Goal: Information Seeking & Learning: Learn about a topic

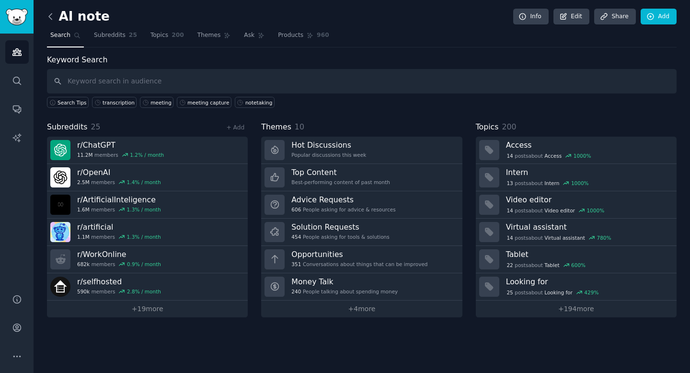
click at [53, 14] on icon at bounding box center [51, 17] width 10 height 10
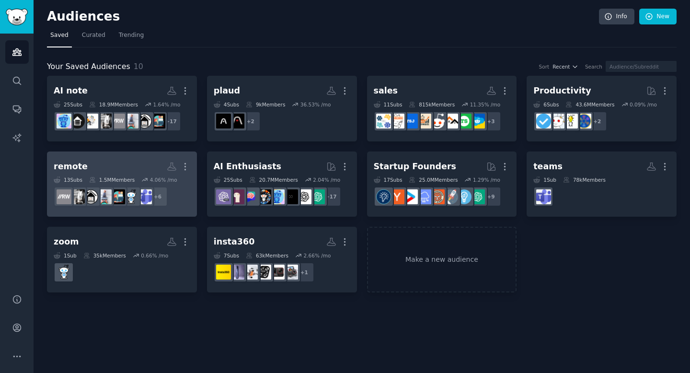
click at [92, 171] on h2 "remote More" at bounding box center [122, 166] width 137 height 17
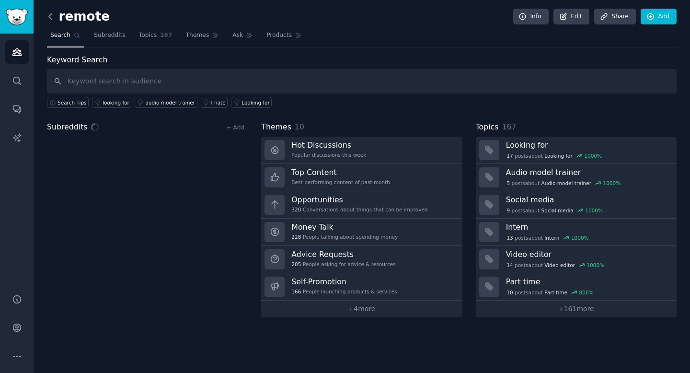
click at [55, 19] on icon at bounding box center [51, 17] width 10 height 10
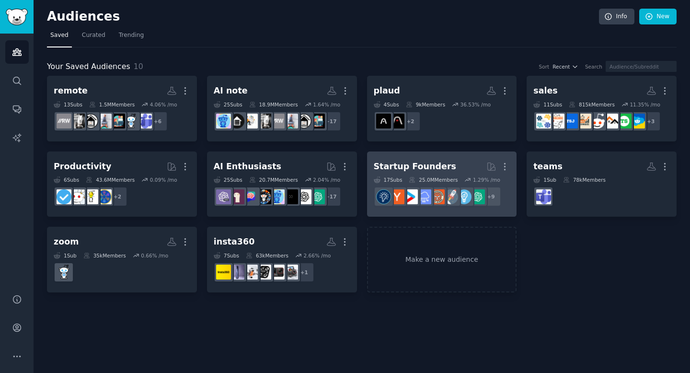
click at [433, 169] on div "Startup Founders" at bounding box center [415, 167] width 82 height 12
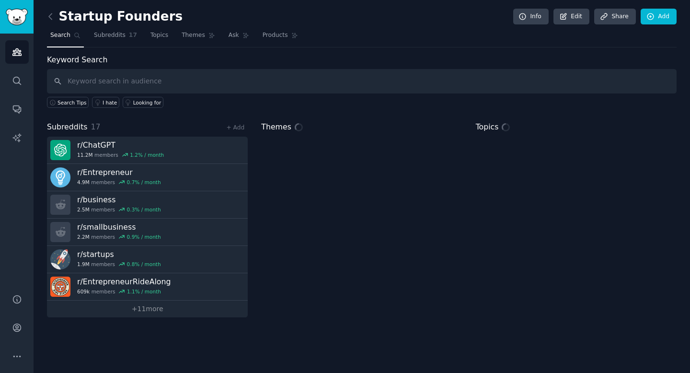
click at [179, 83] on input "text" at bounding box center [362, 81] width 630 height 24
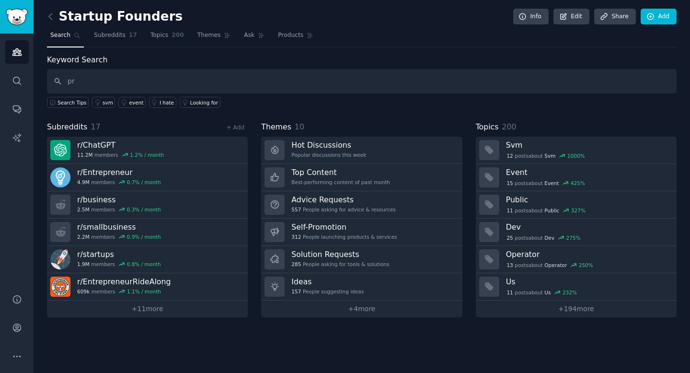
type input "p"
type input "meeting"
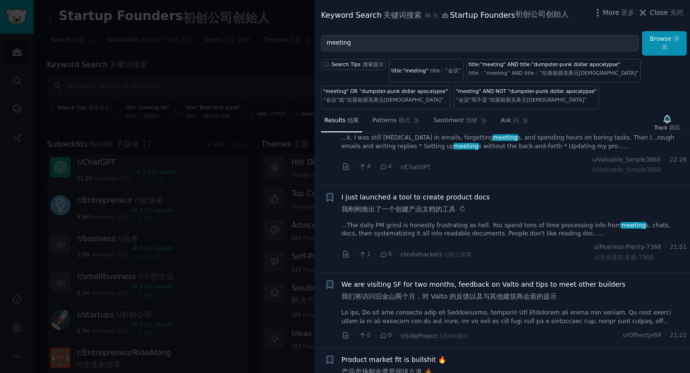
scroll to position [51, 0]
click at [411, 233] on link "...The daily PM grind is honestly frustrating as hell. You spend tons of time p…" at bounding box center [515, 229] width 346 height 17
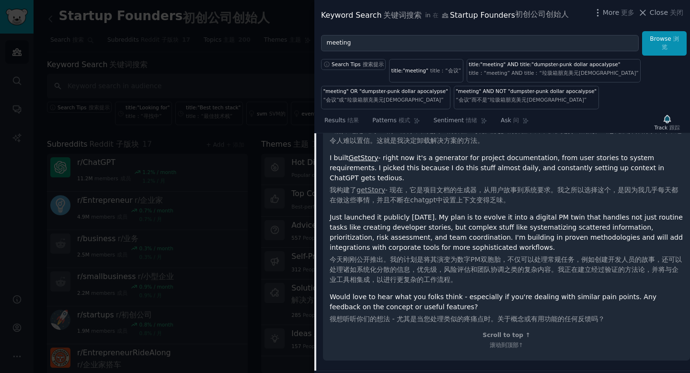
scroll to position [439, 0]
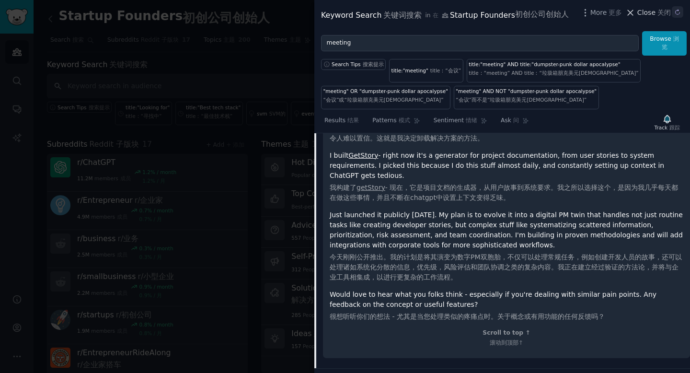
click at [673, 9] on button at bounding box center [678, 12] width 12 height 12
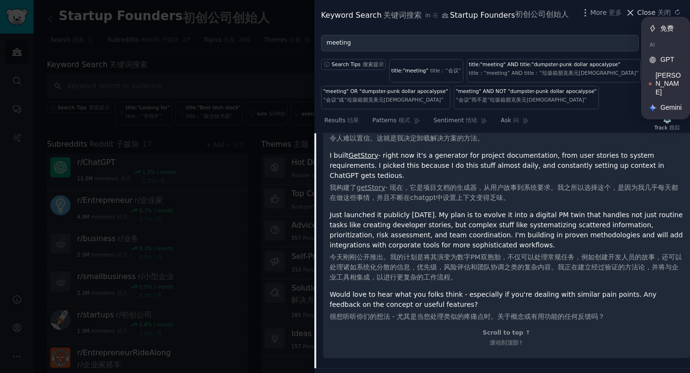
click at [646, 12] on span "Close 关闭" at bounding box center [660, 13] width 46 height 10
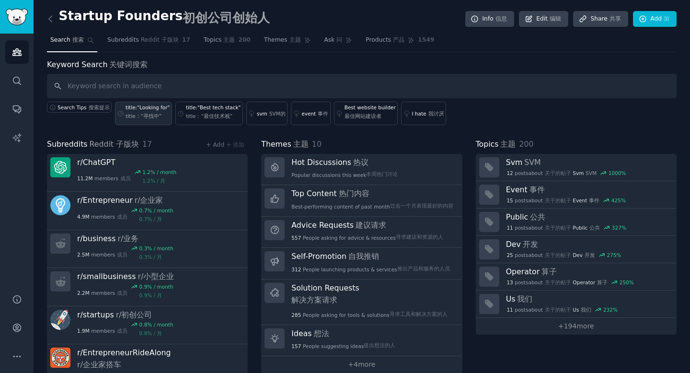
click at [160, 111] on div "title:"Looking for" title：“寻找中”" at bounding box center [148, 113] width 44 height 19
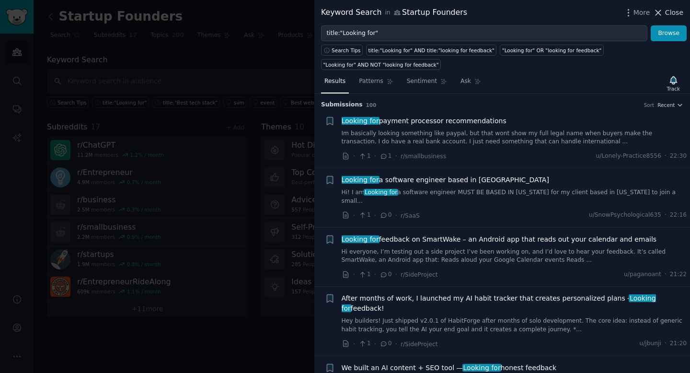
click at [669, 10] on span "Close" at bounding box center [674, 13] width 18 height 10
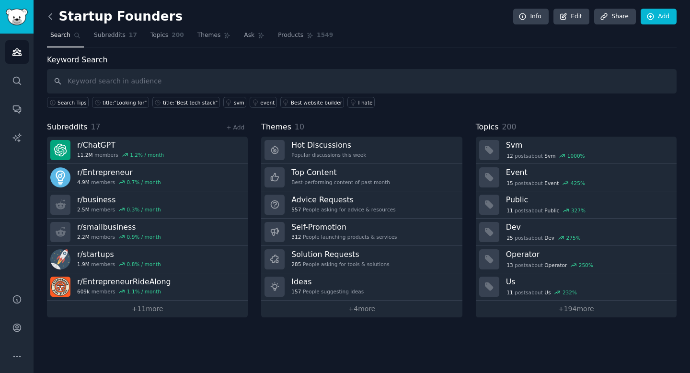
click at [50, 16] on icon at bounding box center [51, 17] width 10 height 10
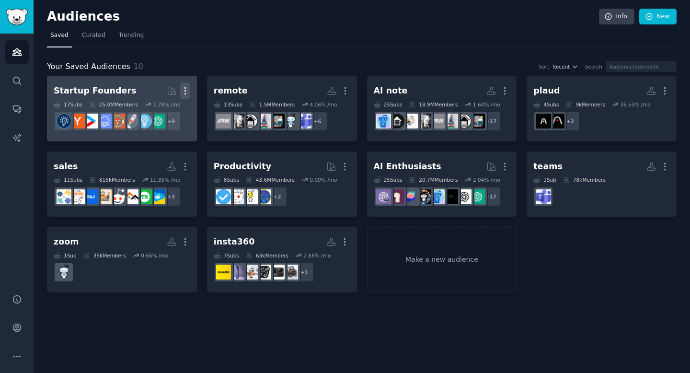
click at [187, 91] on icon "button" at bounding box center [185, 91] width 10 height 10
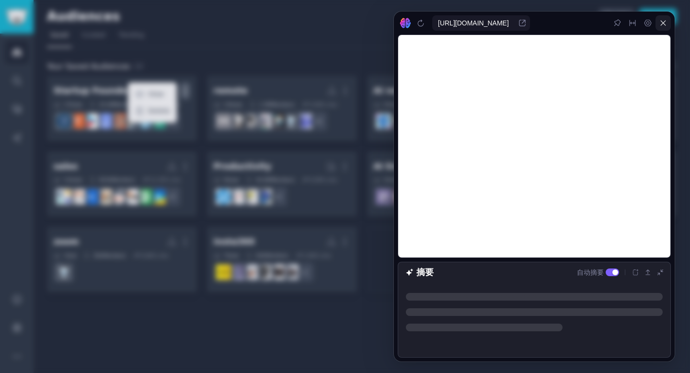
click at [664, 24] on icon at bounding box center [663, 23] width 8 height 8
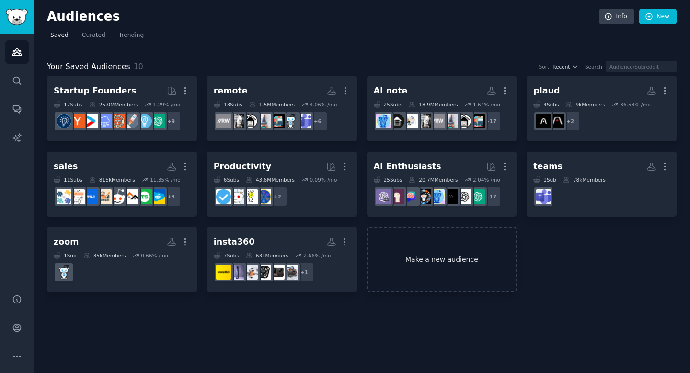
click at [392, 249] on link "Make a new audience" at bounding box center [442, 260] width 150 height 66
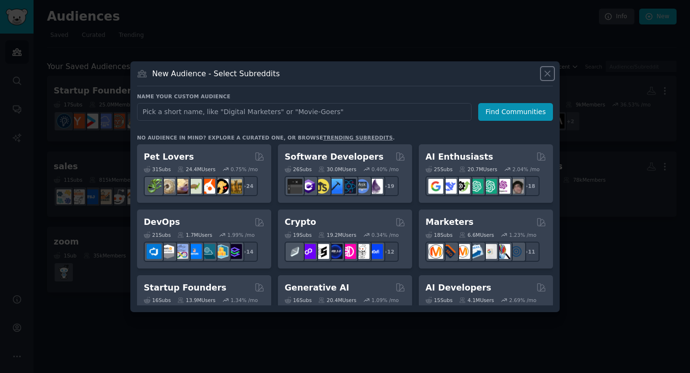
click at [545, 74] on icon at bounding box center [548, 74] width 10 height 10
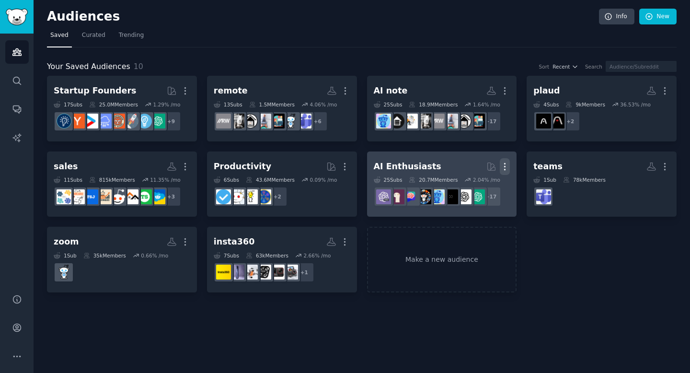
click at [505, 163] on icon "button" at bounding box center [505, 166] width 1 height 7
click at [467, 185] on div "Delete" at bounding box center [473, 186] width 46 height 20
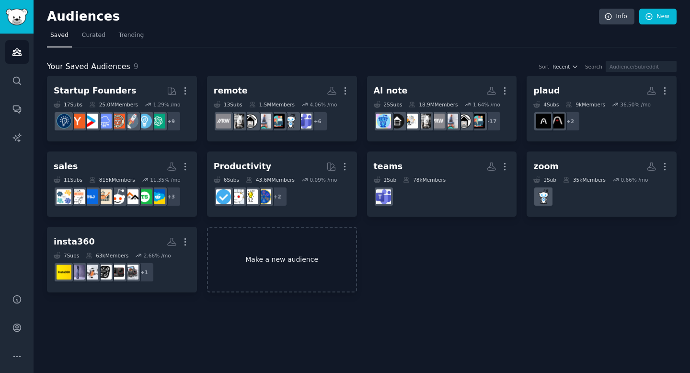
click at [270, 241] on link "Make a new audience" at bounding box center [282, 260] width 150 height 66
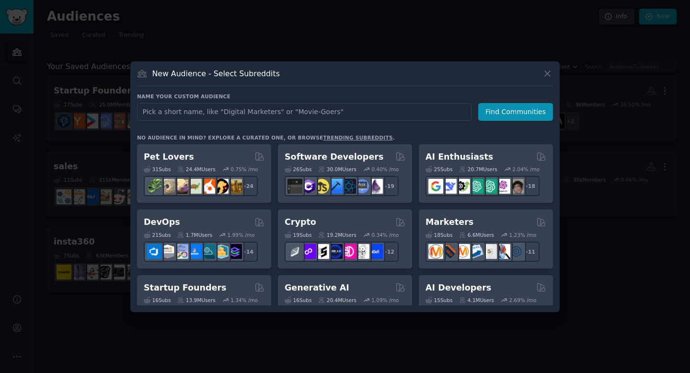
type input "c"
type input "consultant"
click button "Find Communities" at bounding box center [515, 112] width 75 height 18
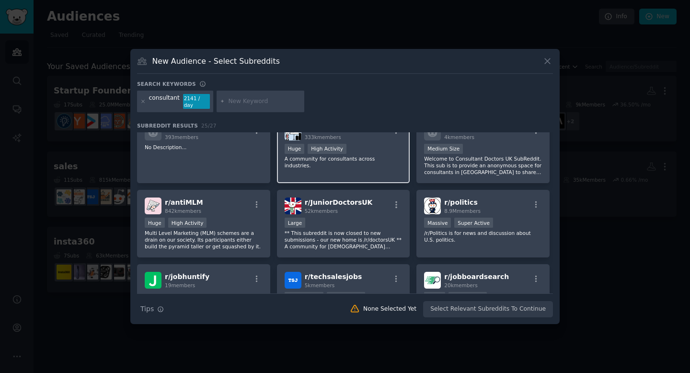
scroll to position [71, 0]
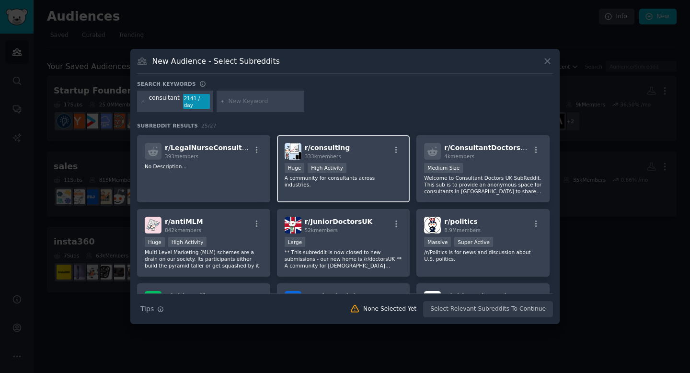
click at [367, 152] on div "r/ consulting 333k members" at bounding box center [344, 151] width 118 height 17
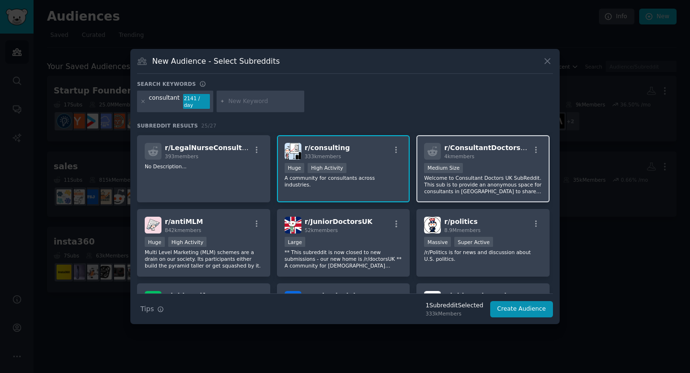
click at [497, 174] on p "Welcome to Consultant Doctors UK SubReddit. This sub is to provide an anonymous…" at bounding box center [483, 184] width 118 height 20
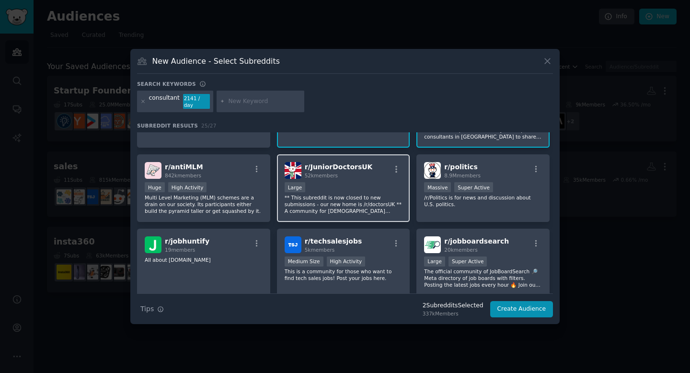
scroll to position [265, 0]
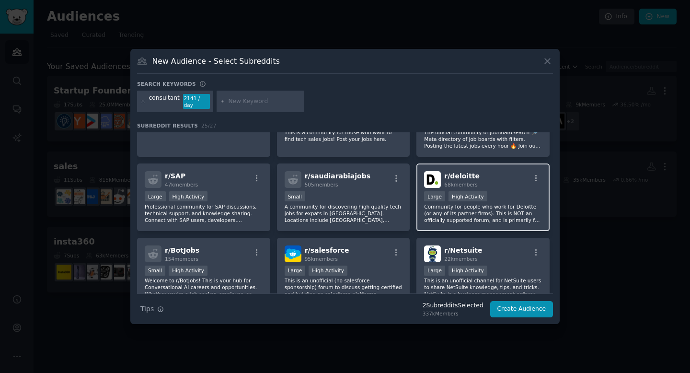
click at [503, 185] on div "r/ deloitte 68k members >= 80th percentile for submissions / day Large High Act…" at bounding box center [482, 197] width 133 height 68
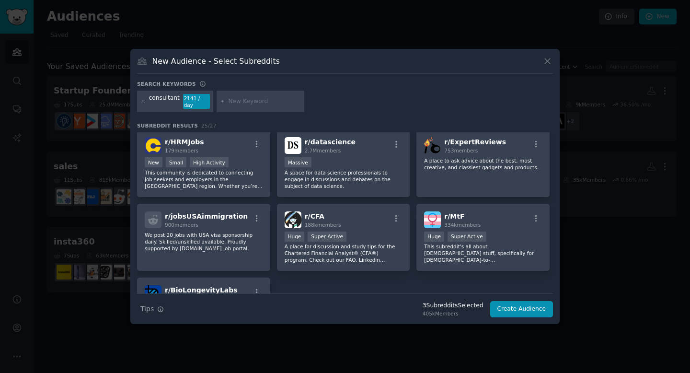
scroll to position [376, 0]
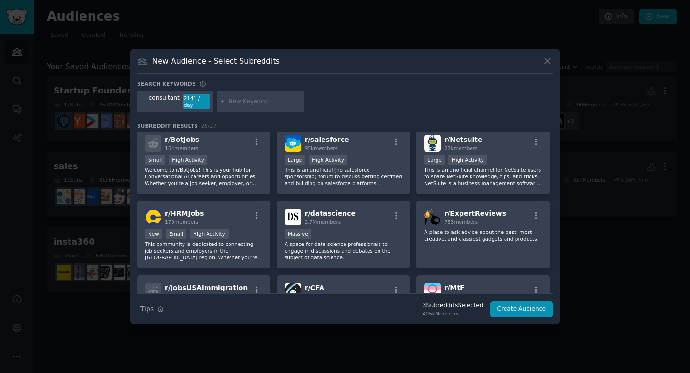
click at [239, 99] on input "text" at bounding box center [264, 101] width 73 height 9
type input "doctor"
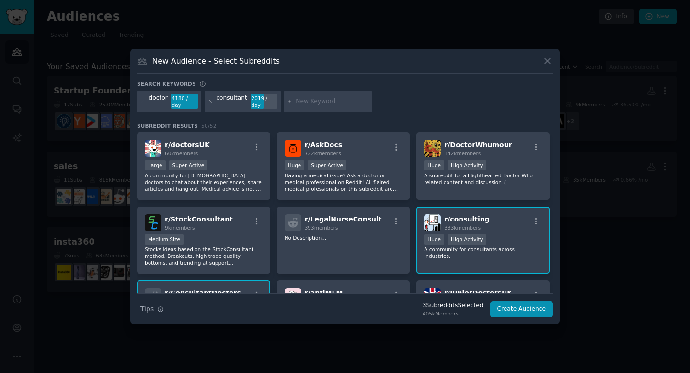
click at [143, 102] on icon at bounding box center [142, 101] width 5 height 5
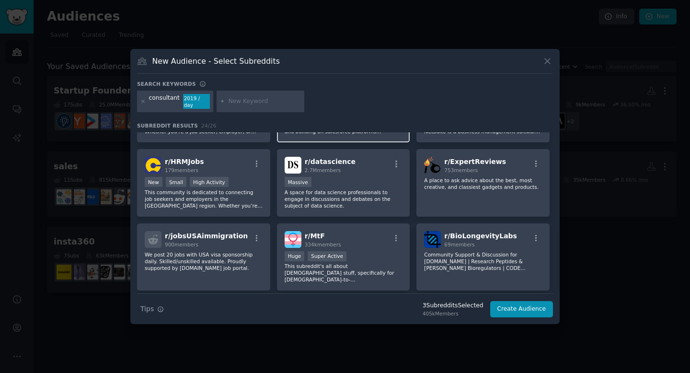
scroll to position [458, 0]
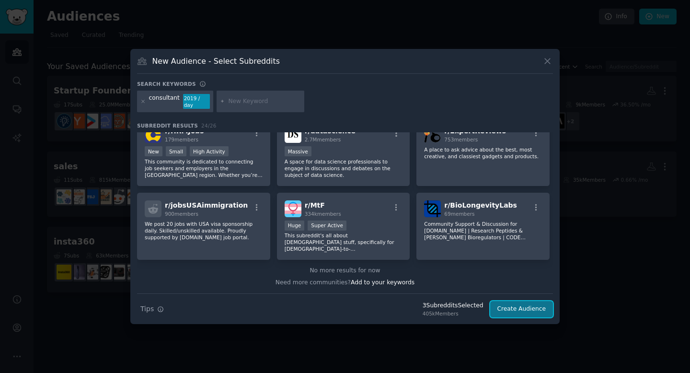
click at [499, 301] on button "Create Audience" at bounding box center [521, 309] width 63 height 16
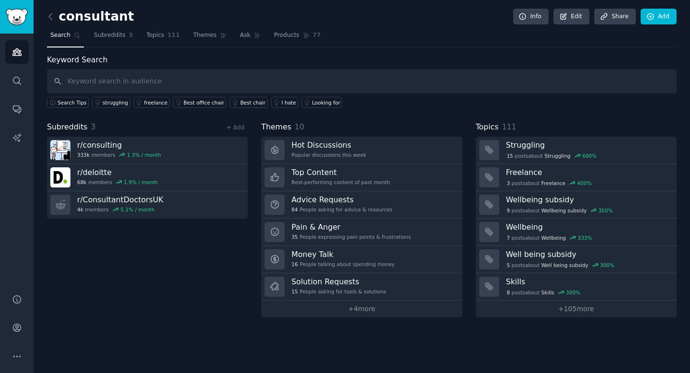
click at [124, 82] on input "text" at bounding box center [362, 81] width 630 height 24
type input "webcam"
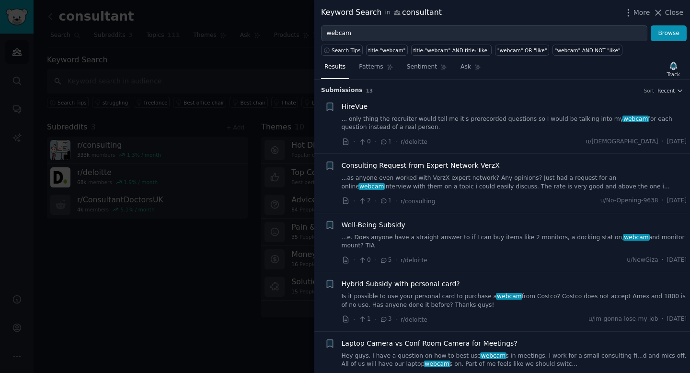
click at [416, 121] on link "... only thing the recruiter would tell me it's prerecorded questions so I woul…" at bounding box center [515, 123] width 346 height 17
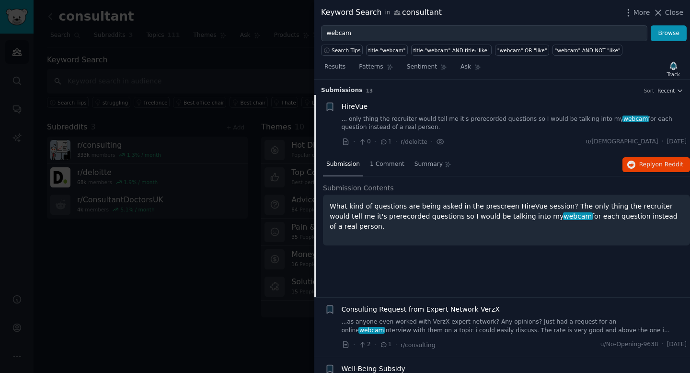
scroll to position [15, 0]
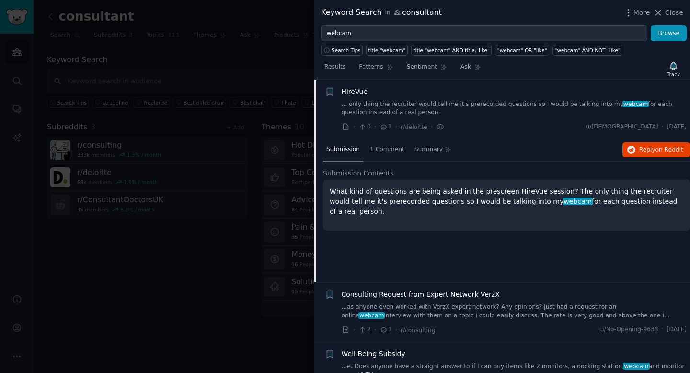
drag, startPoint x: 325, startPoint y: 192, endPoint x: 566, endPoint y: 210, distance: 241.3
click at [566, 210] on div "What kind of questions are being asked in the prescreen HireVue session? The on…" at bounding box center [506, 205] width 367 height 51
copy p "What kind of questions are being asked in the prescreen HireVue session? The on…"
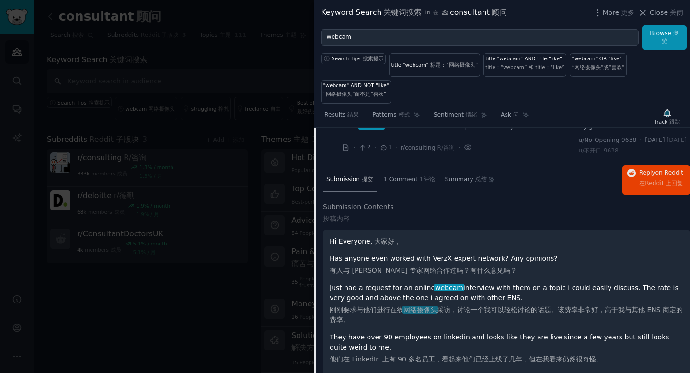
scroll to position [186, 0]
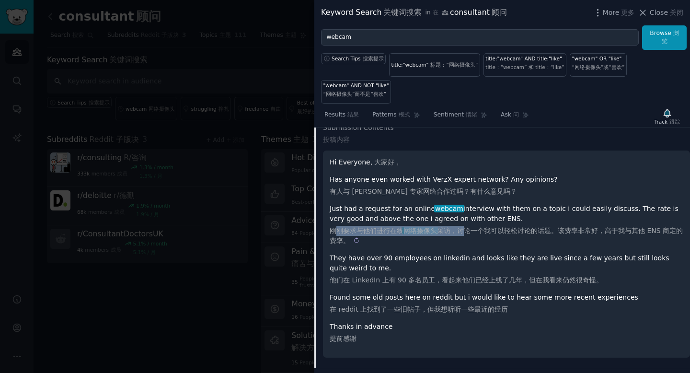
drag, startPoint x: 335, startPoint y: 231, endPoint x: 461, endPoint y: 234, distance: 126.6
click at [461, 234] on sider-trans-block "刚刚要求与他们进行在线 网络摄像头 采访，讨论一个我可以轻松讨论的话题。该费率非常好，高于我与其他 ENS 商定的费率。" at bounding box center [507, 236] width 354 height 20
copy sider-trans-text "刚要求与他们进行在线 网络摄像头 采访，讨"
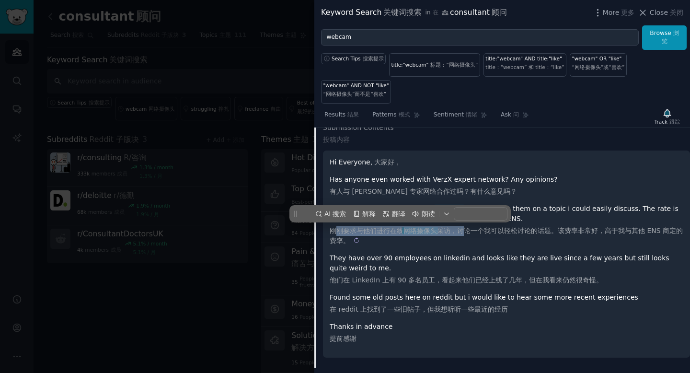
click at [418, 230] on span "网络摄像头" at bounding box center [420, 231] width 35 height 8
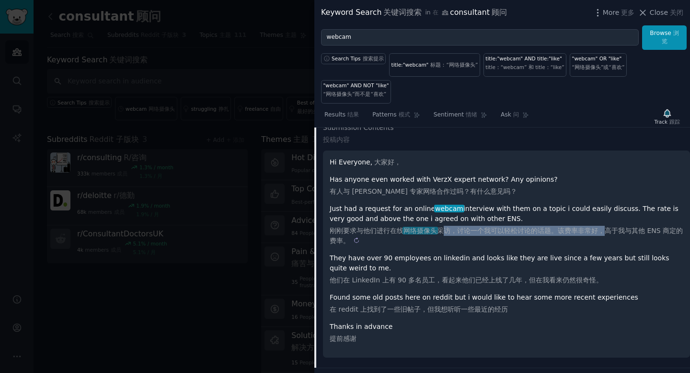
drag, startPoint x: 450, startPoint y: 231, endPoint x: 608, endPoint y: 235, distance: 158.2
click at [608, 235] on sider-trans-block "刚刚要求与他们进行在线 网络摄像头 采访，讨论一个我可以轻松讨论的话题。该费率非常好，高于我与其他 ENS 商定的费率。" at bounding box center [507, 236] width 354 height 20
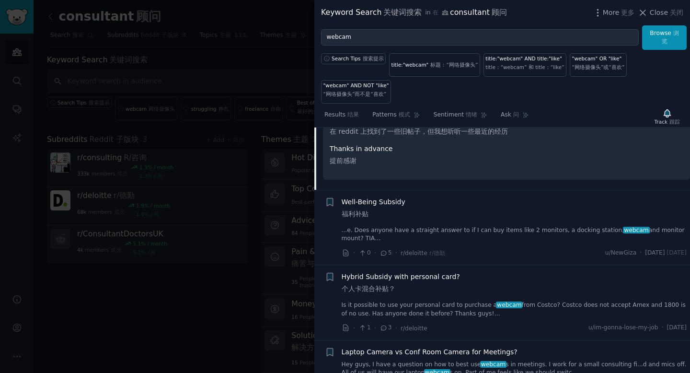
scroll to position [400, 0]
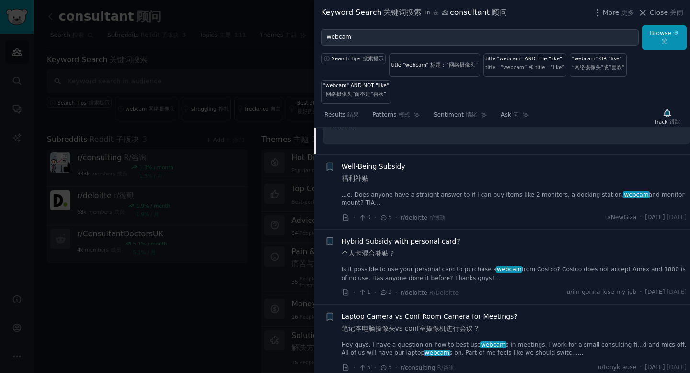
click at [479, 197] on link "...e. Does anyone have a straight answer to if I can buy items like 2 monitors,…" at bounding box center [515, 199] width 346 height 17
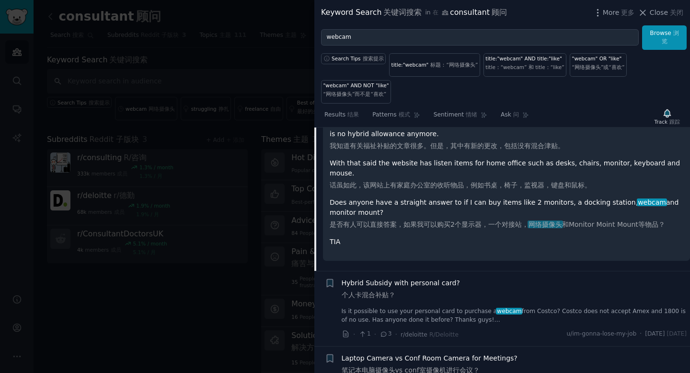
scroll to position [361, 0]
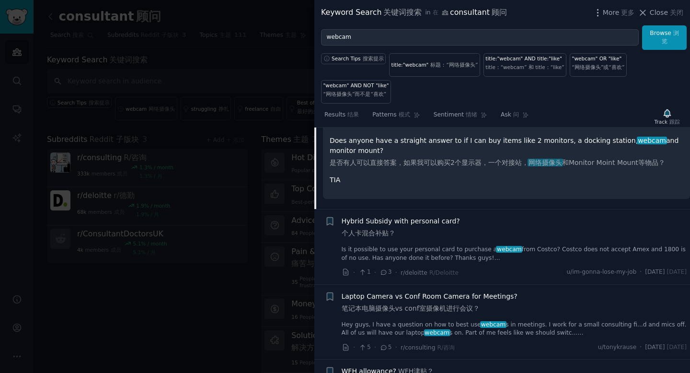
click at [437, 245] on link "Is it possible to use your personal card to purchase a webcam from Costco? Cost…" at bounding box center [515, 253] width 346 height 17
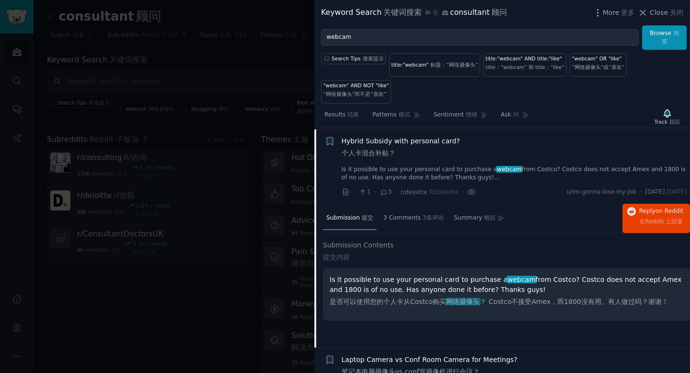
scroll to position [395, 0]
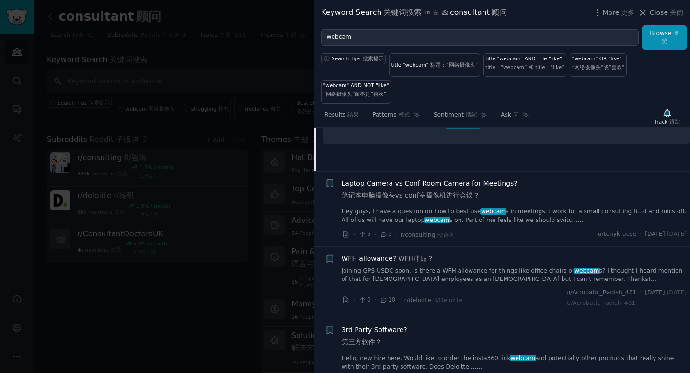
click at [432, 202] on span "Laptop Camera vs Conf Room Camera for Meetings? 笔记本电脑摄像头vs conf室摄像机进行会议？" at bounding box center [430, 191] width 176 height 26
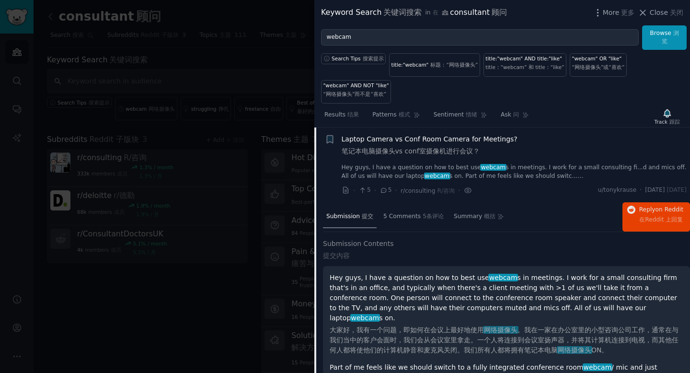
scroll to position [424, 0]
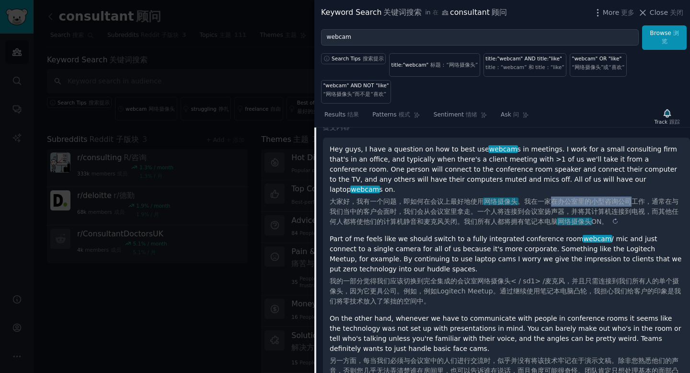
drag, startPoint x: 553, startPoint y: 195, endPoint x: 632, endPoint y: 191, distance: 79.2
click at [632, 197] on sider-trans-text "大家好，我有一个问题，即如何在会议上最好地使用 网络摄像头 。我在一家在办公室里的小型咨询公司工作，通常在与我们当中的客户会面时，我们会从会议室里拿走。一个人…" at bounding box center [504, 211] width 349 height 28
copy sider-trans-text "在办公室里的小型咨询公司"
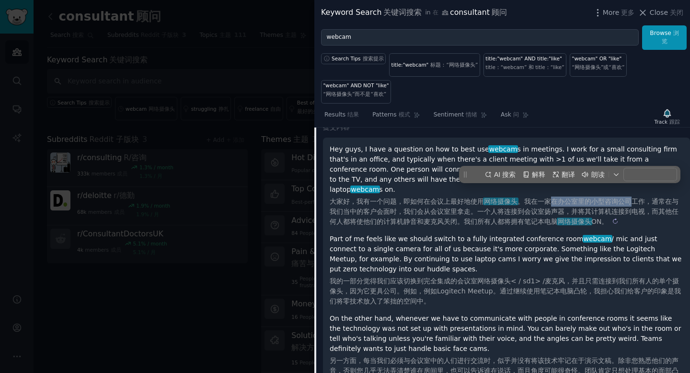
click at [632, 197] on sider-trans-text "大家好，我有一个问题，即如何在会议上最好地使用 网络摄像头 。我在一家在办公室里的小型咨询公司工作，通常在与我们当中的客户会面时，我们会从会议室里拿走。一个人…" at bounding box center [504, 211] width 349 height 28
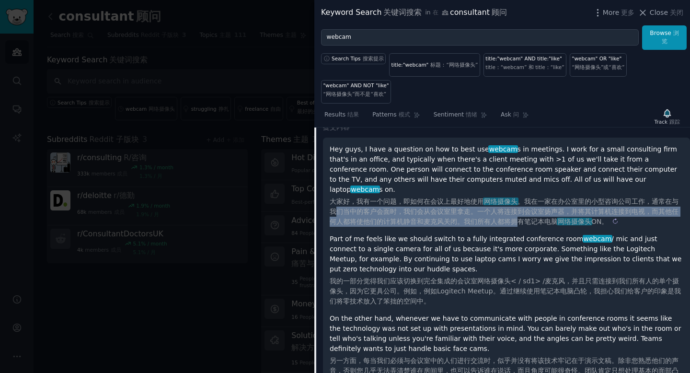
drag, startPoint x: 362, startPoint y: 207, endPoint x: 519, endPoint y: 208, distance: 156.2
click at [519, 208] on sider-trans-block "大家好，我有一个问题，即如何在会议上最好地使用 网络摄像头 。我在一家在办公室里的小型咨询公司工作，通常在与我们当中的客户会面时，我们会从会议室里拿走。一个人…" at bounding box center [507, 212] width 354 height 30
copy sider-trans-text "们当中的客户会面时，我们会从会议室里拿走。一个人将连接到会议室扬声器，并将其计算机连接到电视，而其他任何人都将使他们的计算机静音和麦克风关闭。我们所有人都将拥"
click at [519, 208] on sider-trans-text "大家好，我有一个问题，即如何在会议上最好地使用 网络摄像头 。我在一家在办公室里的小型咨询公司工作，通常在与我们当中的客户会面时，我们会从会议室里拿走。一个人…" at bounding box center [504, 211] width 349 height 28
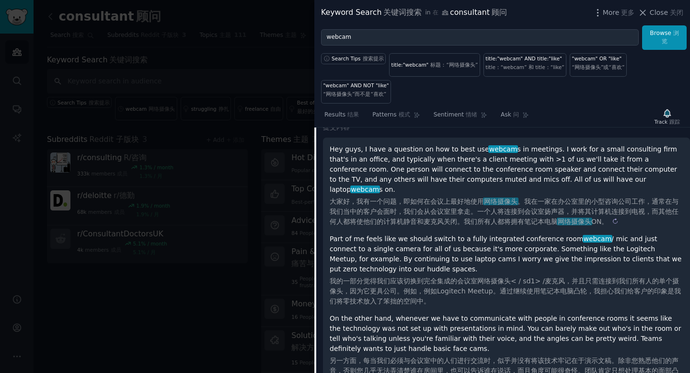
click at [497, 206] on sider-trans-block "大家好，我有一个问题，即如何在会议上最好地使用 网络摄像头 。我在一家在办公室里的小型咨询公司工作，通常在与我们当中的客户会面时，我们会从会议室里拿走。一个人…" at bounding box center [507, 212] width 354 height 30
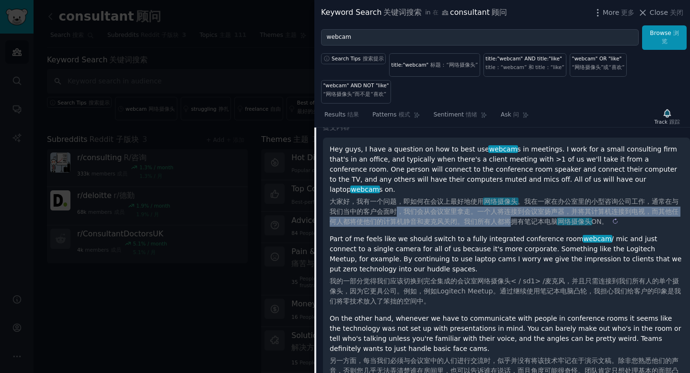
drag, startPoint x: 399, startPoint y: 202, endPoint x: 511, endPoint y: 206, distance: 112.2
click at [511, 206] on sider-trans-block "大家好，我有一个问题，即如何在会议上最好地使用 网络摄像头 。我在一家在办公室里的小型咨询公司工作，通常在与我们当中的客户会面时，我们会从会议室里拿走。一个人…" at bounding box center [507, 212] width 354 height 30
copy sider-trans-text "，我们会从会议室里拿走。一个人将连接到会议室扬声器，并将其计算机连接到电视，而其他任何人都将使他们的计算机静音和麦克风关闭。我们所有人都将"
click at [511, 206] on sider-trans-block "大家好，我有一个问题，即如何在会议上最好地使用 网络摄像头 。我在一家在办公室里的小型咨询公司工作，通常在与我们当中的客户会面时，我们会从会议室里拿走。一个人…" at bounding box center [507, 212] width 354 height 30
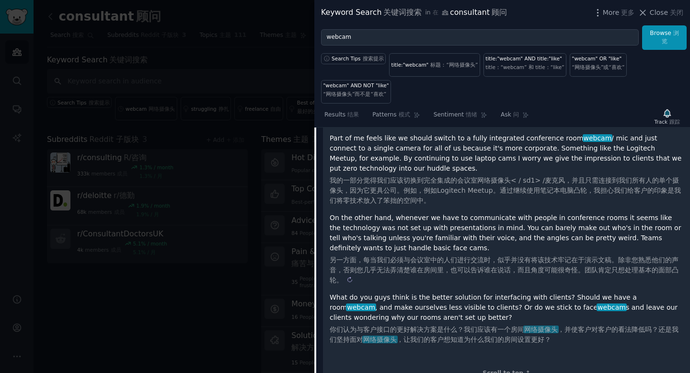
scroll to position [522, 0]
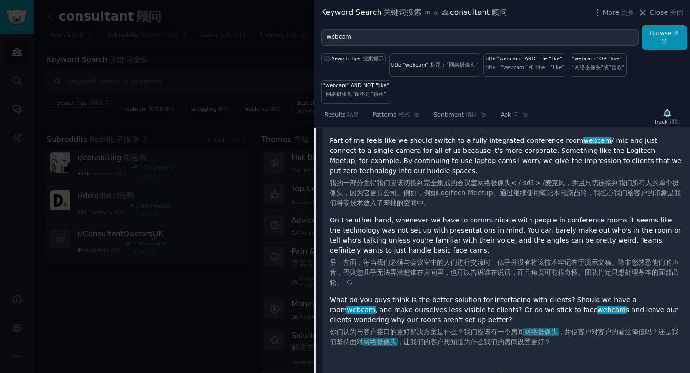
click at [389, 258] on sider-trans-block "另一方面，每当我们必须与会议室中的人们进行交流时，似乎并没有将该技术牢记在于演示文稿。除非您熟悉他们的声音，否则您几乎无法弄清楚谁在房间里，也可以告诉谁在说话…" at bounding box center [507, 272] width 354 height 30
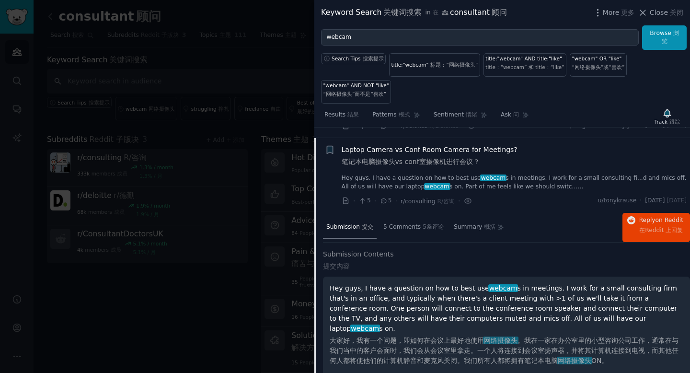
scroll to position [253, 0]
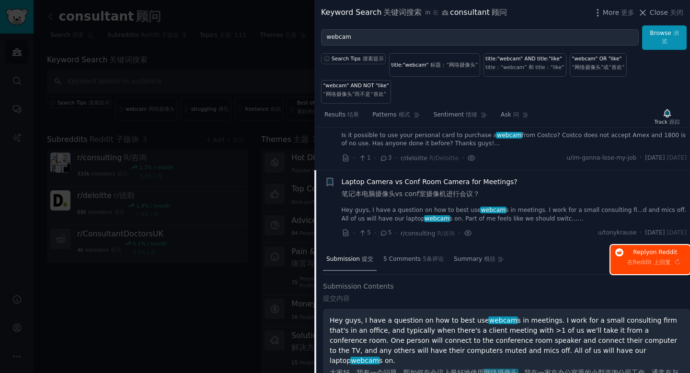
click at [656, 263] on sider-trans-text "在Reddit 上回复" at bounding box center [649, 262] width 44 height 7
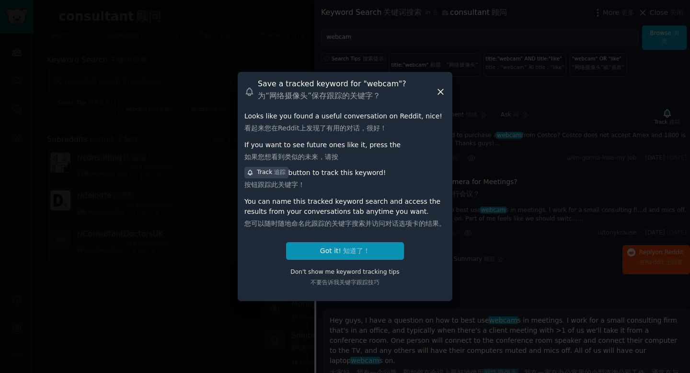
click at [442, 91] on icon at bounding box center [441, 92] width 10 height 10
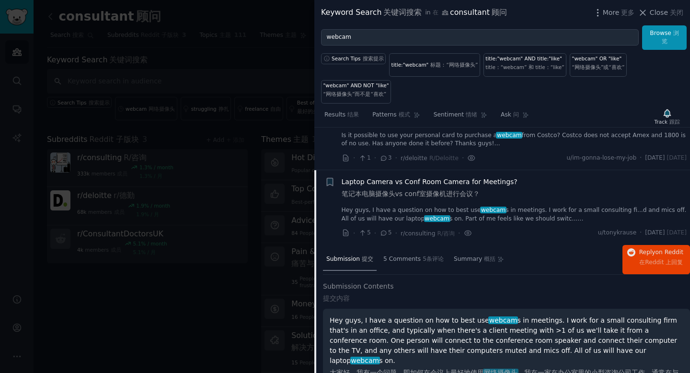
click at [416, 185] on span "Laptop Camera vs Conf Room Camera for Meetings? 笔记本电脑摄像头vs conf室摄像机进行会议？" at bounding box center [430, 190] width 176 height 26
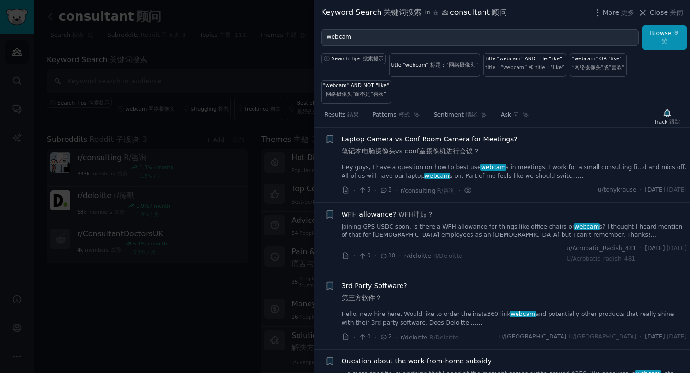
scroll to position [296, 0]
click at [420, 228] on link "Joining GPS USDC soon. Is there a WFH allowance for things like office chairs o…" at bounding box center [515, 231] width 346 height 17
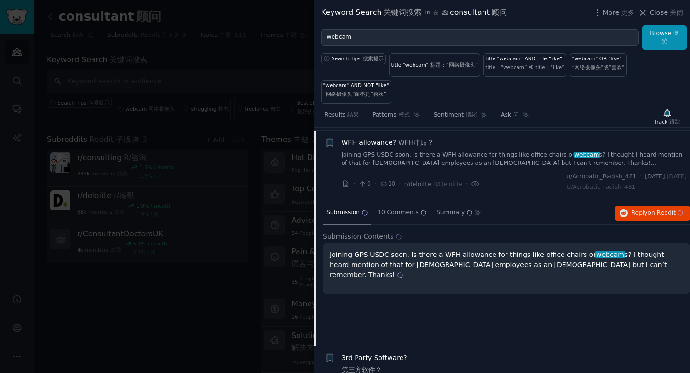
scroll to position [371, 0]
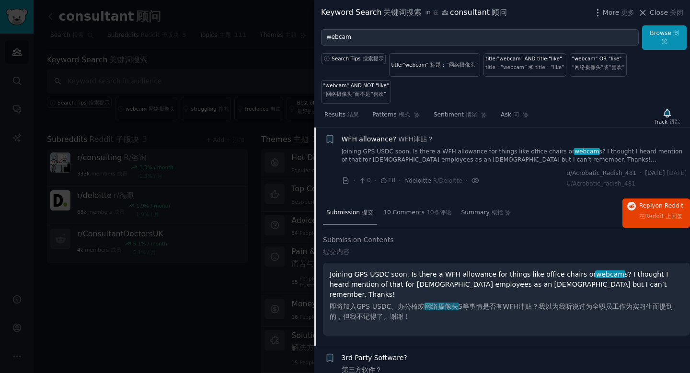
click at [426, 161] on link "Joining GPS USDC soon. Is there a WFH allowance for things like office chairs o…" at bounding box center [515, 156] width 346 height 17
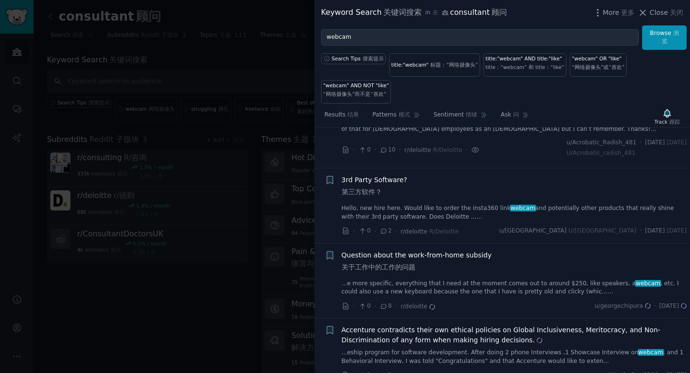
scroll to position [413, 0]
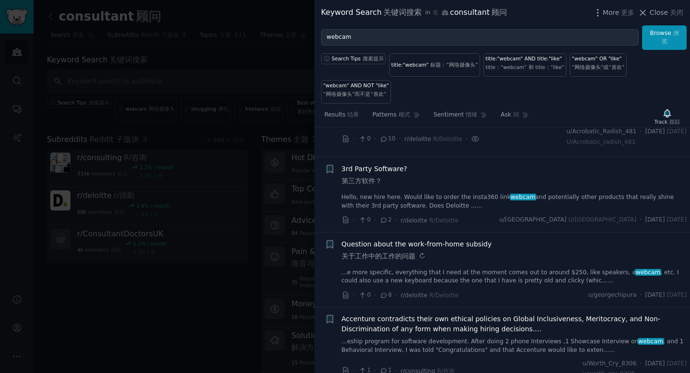
click at [414, 259] on sider-trans-text "关于工作中的工作的问题" at bounding box center [379, 256] width 74 height 8
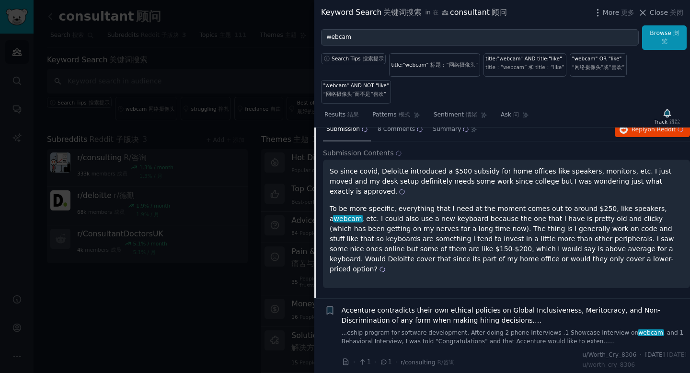
scroll to position [604, 0]
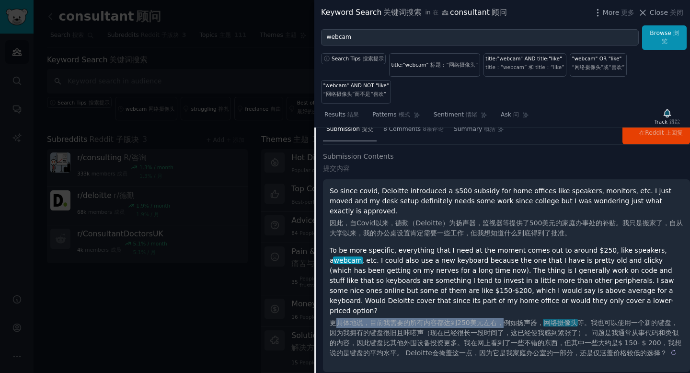
drag, startPoint x: 448, startPoint y: 303, endPoint x: 504, endPoint y: 302, distance: 56.6
click at [504, 319] on sider-trans-text "更具体地说，目前我需要的所有内容都达到250美元左右，例如扬声器， 网络摄像头 等。我也可以使用一个新的键盘，因为我拥有的键盘很旧且咔嗒声（现在已经很长一段时…" at bounding box center [506, 338] width 352 height 38
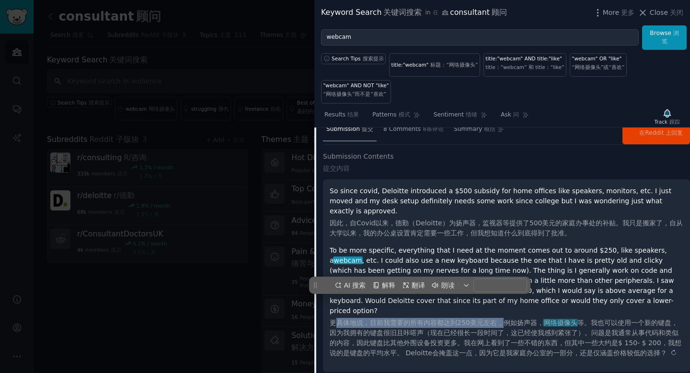
click at [504, 319] on sider-trans-text "更具体地说，目前我需要的所有内容都达到250美元左右，例如扬声器， 网络摄像头 等。我也可以使用一个新的键盘，因为我拥有的键盘很旧且咔嗒声（现在已经很长一段时…" at bounding box center [506, 338] width 352 height 38
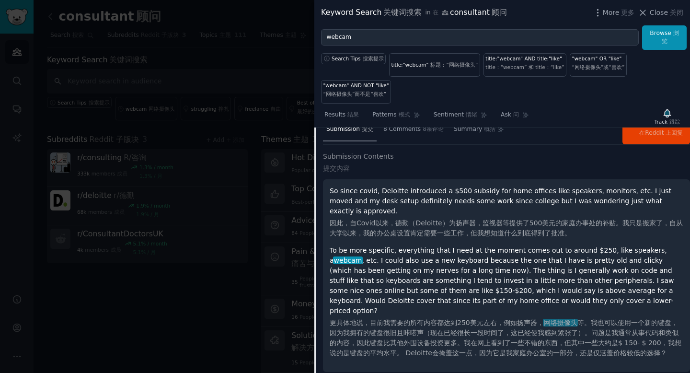
click at [469, 170] on h2 "Submission Contents 提交内容" at bounding box center [506, 164] width 367 height 26
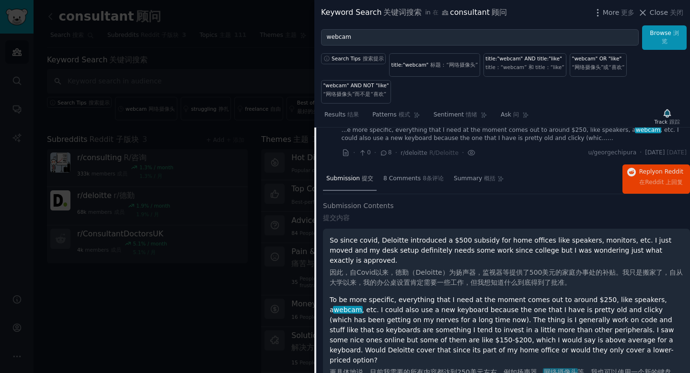
scroll to position [520, 0]
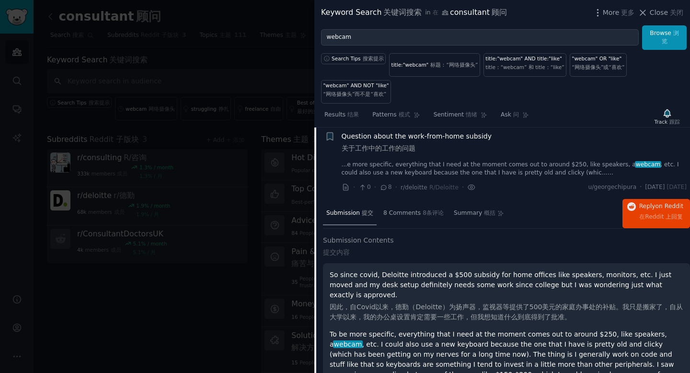
click at [467, 167] on link "...e more specific, everything that I need at the moment comes out to around $2…" at bounding box center [515, 169] width 346 height 17
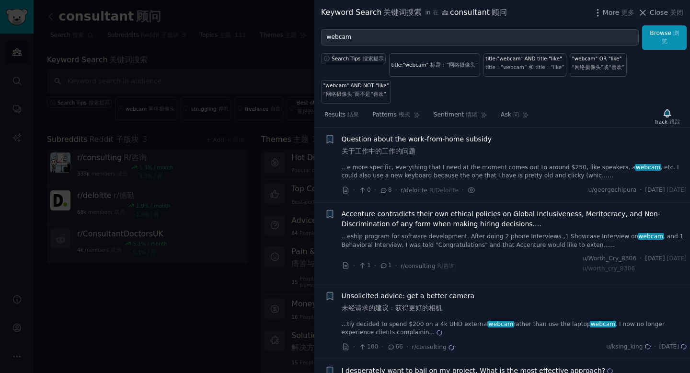
click at [459, 221] on span "Accenture contradicts their own ethical policies on Global Inclusiveness, Merit…" at bounding box center [515, 219] width 346 height 20
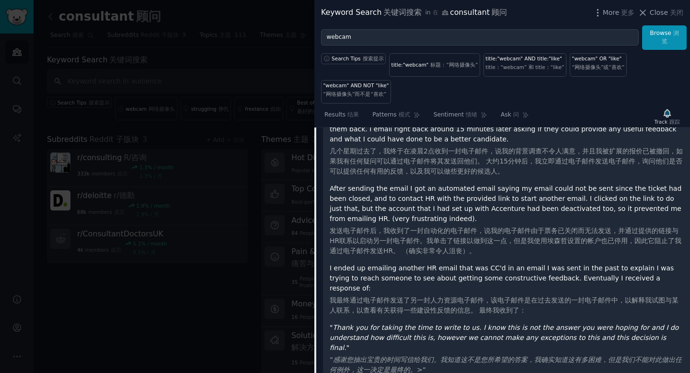
scroll to position [1345, 0]
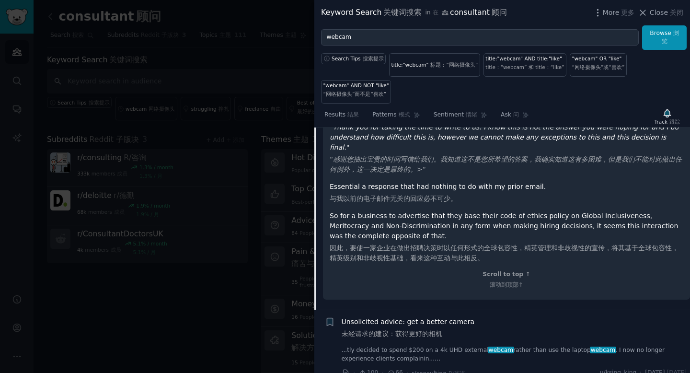
click at [483, 211] on p "So for a business to advertise that they base their code of ethics policy on Gl…" at bounding box center [507, 237] width 354 height 52
click at [496, 270] on div "Scroll to top ↑ 滚动到顶部↑" at bounding box center [507, 279] width 354 height 19
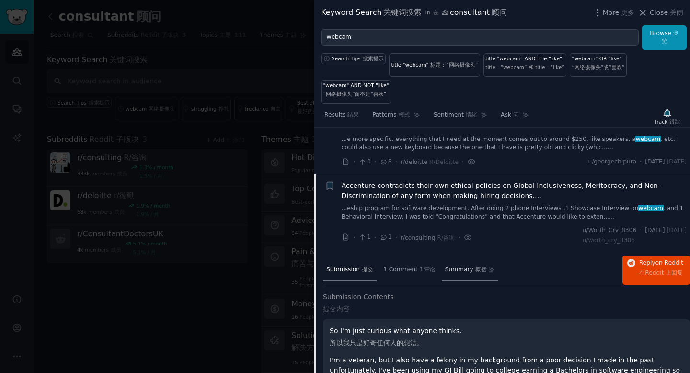
scroll to position [511, 0]
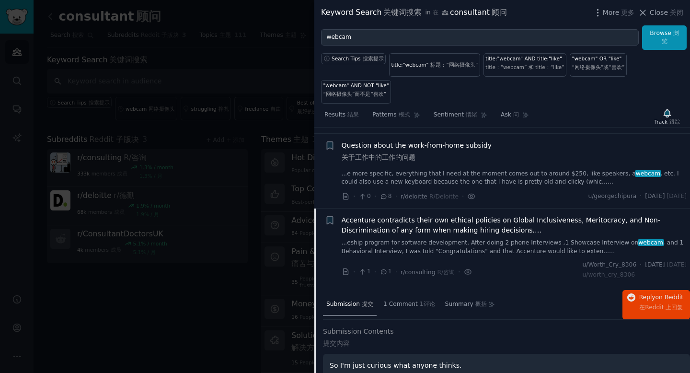
click at [479, 214] on li "+ Accenture contradicts their own ethical policies on Global Inclusiveness, Mer…" at bounding box center [502, 248] width 376 height 81
click at [471, 223] on span "Accenture contradicts their own ethical policies on Global Inclusiveness, Merit…" at bounding box center [515, 225] width 346 height 20
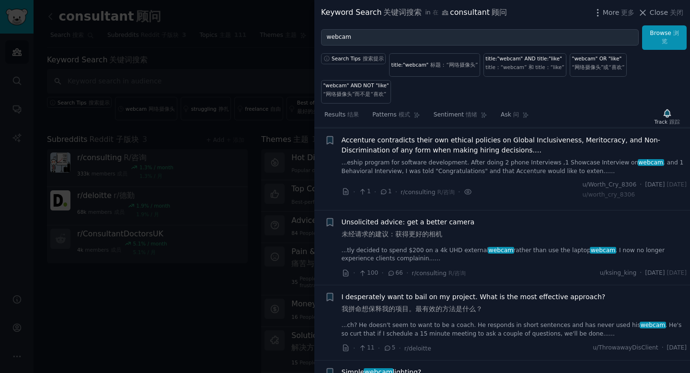
scroll to position [592, 0]
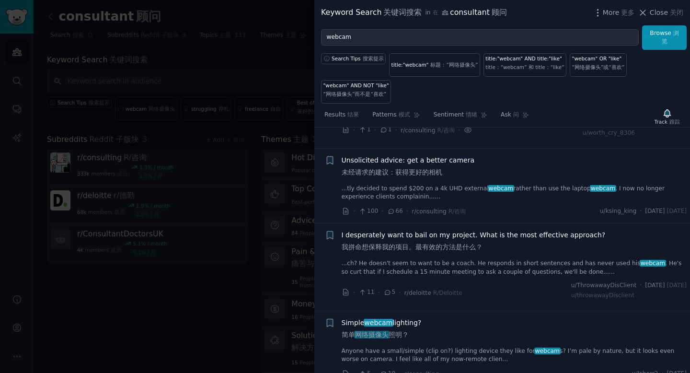
scroll to position [722, 0]
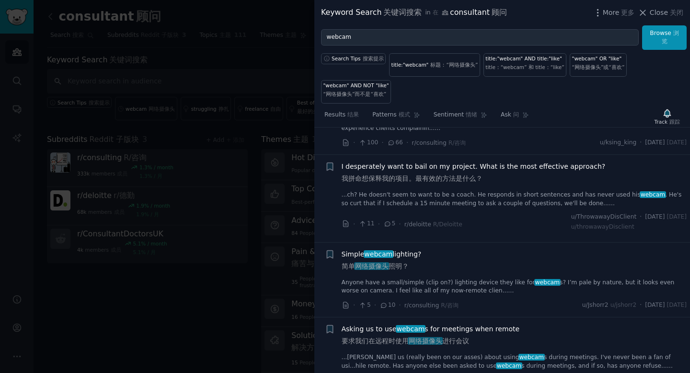
click at [381, 194] on link "...ch? He doesn't seem to want to be a coach. He responds in short sentences an…" at bounding box center [515, 199] width 346 height 17
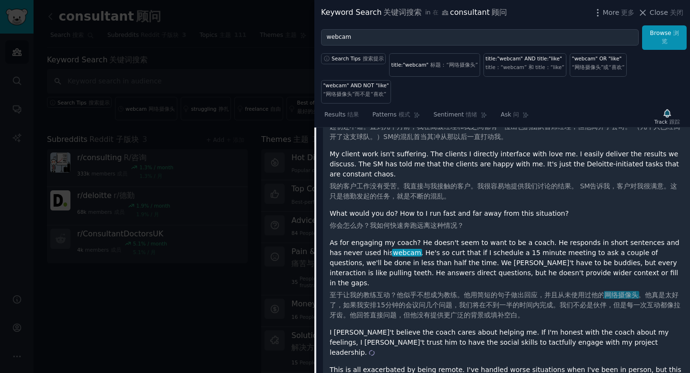
scroll to position [1281, 0]
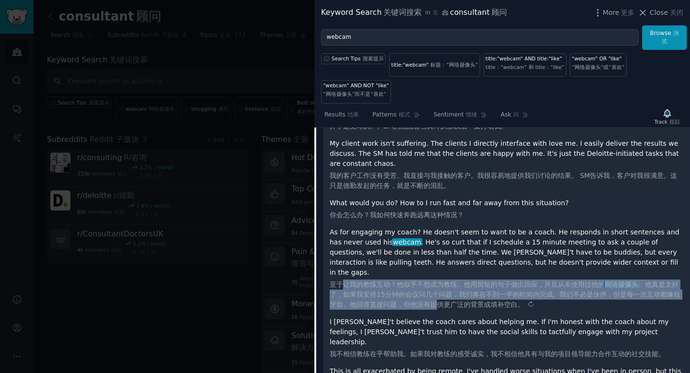
drag, startPoint x: 345, startPoint y: 266, endPoint x: 438, endPoint y: 280, distance: 93.9
click at [438, 280] on sider-trans-text "至于让我的教练互动？他似乎不想成为教练。他用简短的句子做出回应，并且从未使用过他的 网络摄像头 。他真是太好了，如果我安排15分钟的会议问几个问题，我们将在不…" at bounding box center [505, 294] width 351 height 28
copy sider-trans-text "让我的教练互动？他似乎不想成为教练。他用简短的句子做出回应，并且从未使用过他的 网络摄像头 。他真是太好了，如果我安排15分钟的会议问几个问题，我们将在不到一…"
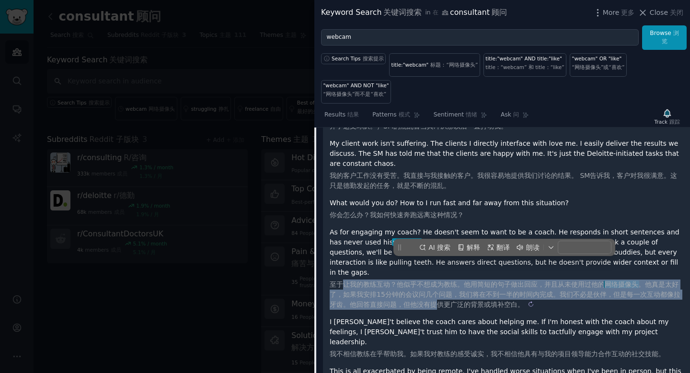
click at [438, 280] on sider-trans-text "至于让我的教练互动？他似乎不想成为教练。他用简短的句子做出回应，并且从未使用过他的 网络摄像头 。他真是太好了，如果我安排15分钟的会议问几个问题，我们将在不…" at bounding box center [505, 294] width 351 height 28
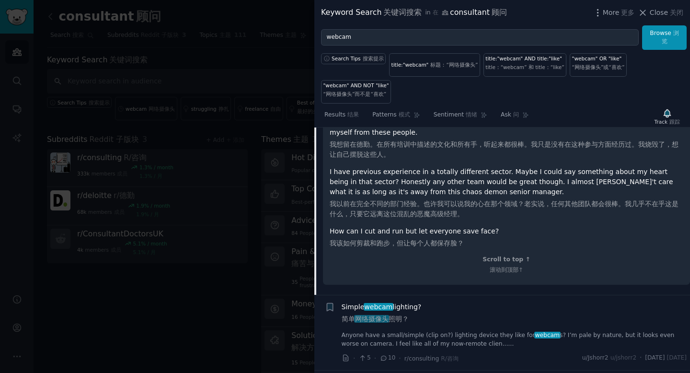
scroll to position [1670, 0]
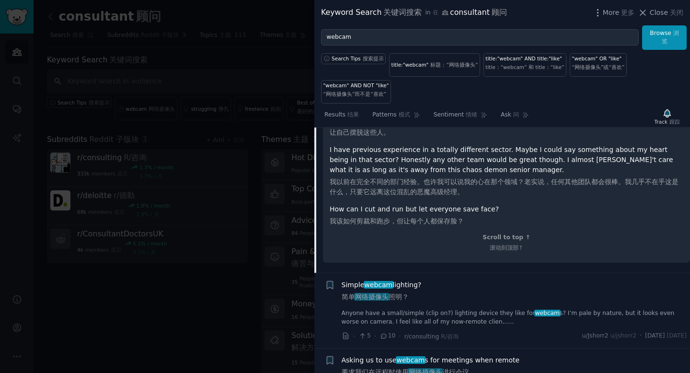
click at [420, 280] on div "Simple webcam lighting? 简单 网络摄像头 照明？ Anyone have a small/simple (clip on?) ligh…" at bounding box center [515, 303] width 346 height 46
click at [365, 355] on span "Asking us to use webcam s for meetings when remote 要求我们在远程时使用 网络摄像头 进行会议" at bounding box center [431, 368] width 178 height 26
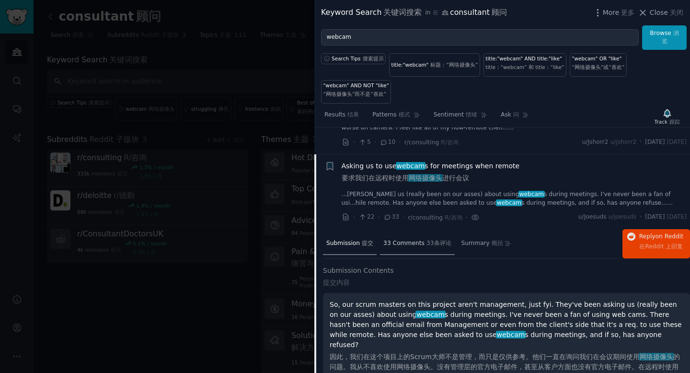
scroll to position [908, 0]
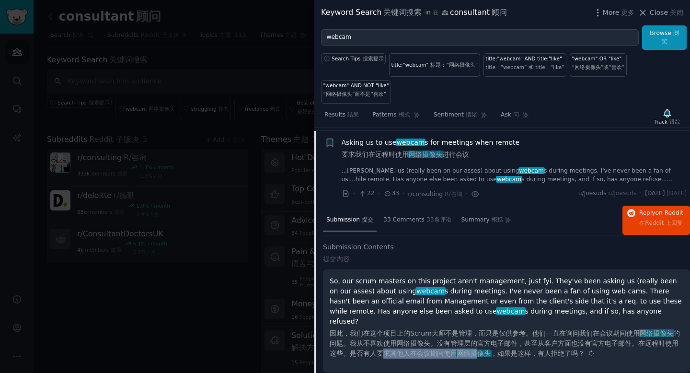
drag, startPoint x: 382, startPoint y: 343, endPoint x: 479, endPoint y: 344, distance: 97.3
click at [479, 344] on sider-trans-text "因此，我们在这个项目上的Scrum大师不是管理，而只是仅供参考。他们一直在询问我们在会议期间使用 网络摄像头 的问题。我从不喜欢使用网络摄像头。没有管理层的官…" at bounding box center [505, 343] width 350 height 28
click at [479, 349] on span "网络摄像头" at bounding box center [473, 353] width 35 height 8
copy sider-trans-text "求其他人在会议期间使用 网络摄"
click at [201, 50] on div at bounding box center [345, 186] width 690 height 373
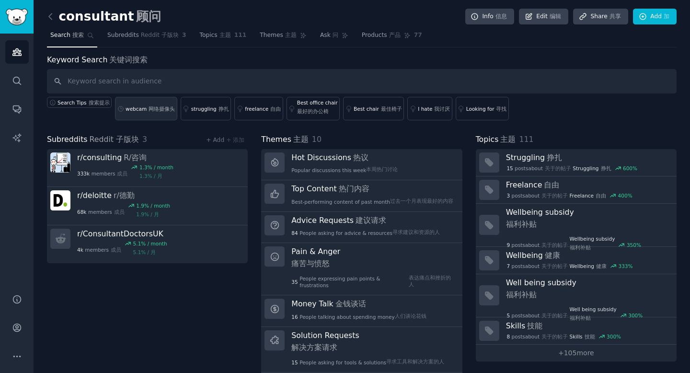
click at [139, 106] on div "webcam 网络摄像头" at bounding box center [150, 108] width 49 height 7
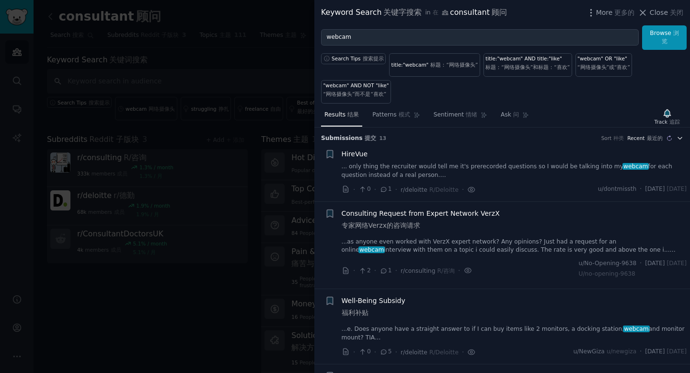
click at [670, 136] on button "button" at bounding box center [670, 138] width 12 height 12
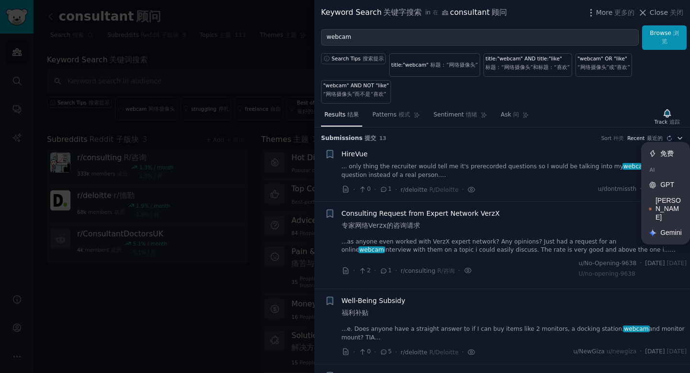
click at [628, 139] on span "Recent 最近的" at bounding box center [650, 138] width 47 height 7
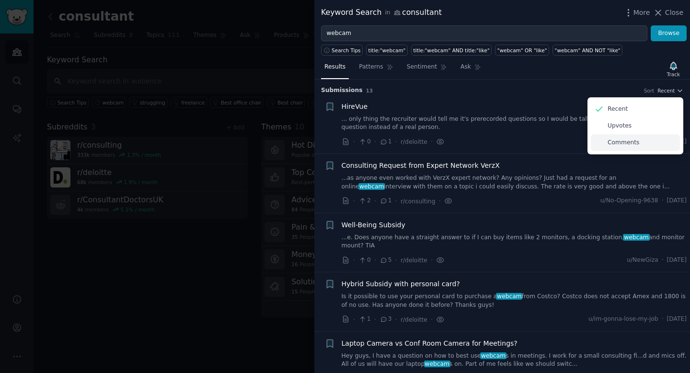
click at [611, 140] on p "Comments" at bounding box center [624, 143] width 32 height 9
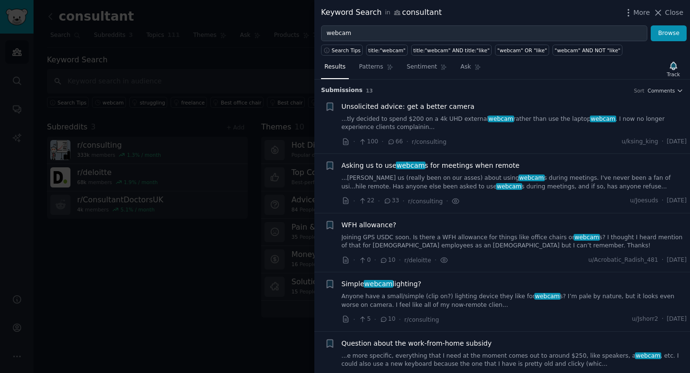
click at [429, 177] on link "...king us (really been on our asses) about using webcam s during meetings. I'v…" at bounding box center [515, 182] width 346 height 17
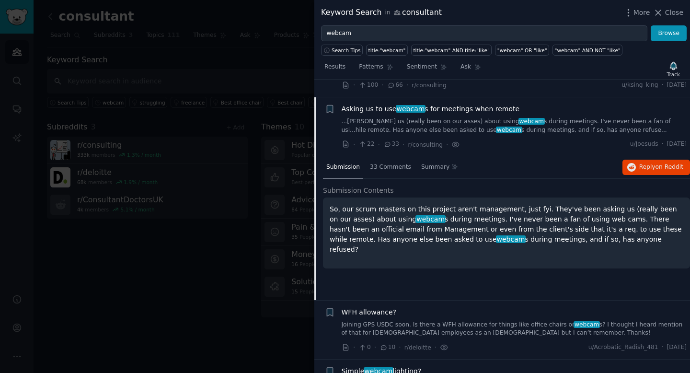
scroll to position [74, 0]
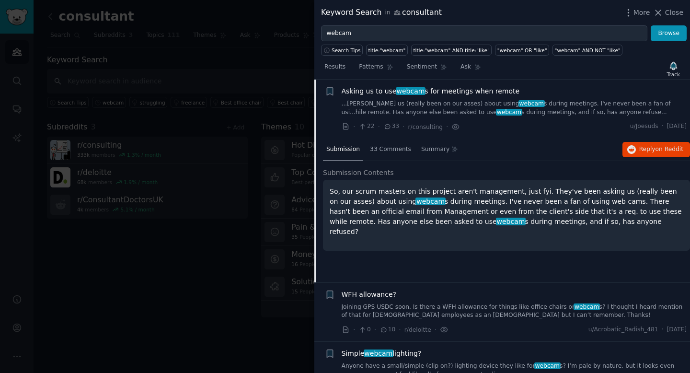
click at [433, 239] on div "So, our scrum masters on this project aren't management, just fyi. They've been…" at bounding box center [506, 215] width 367 height 71
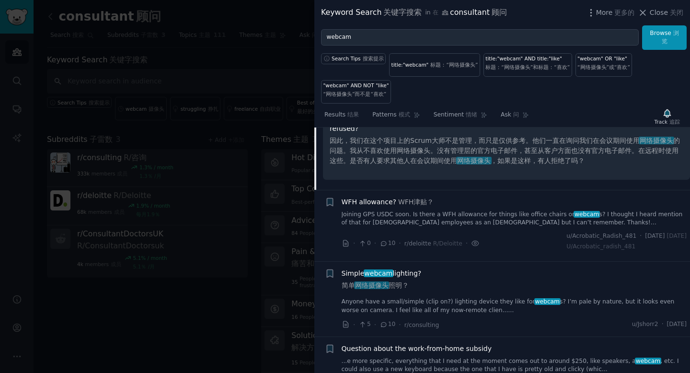
scroll to position [317, 0]
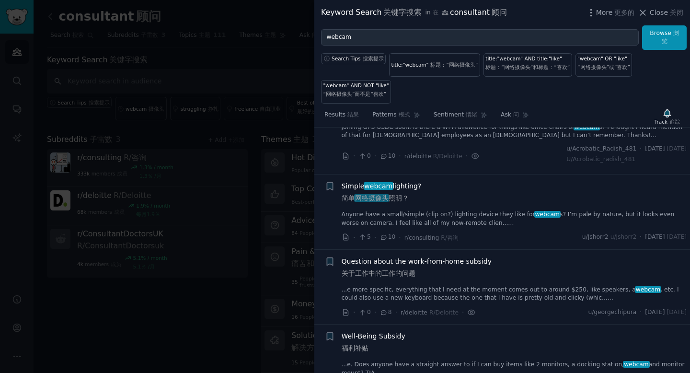
click at [443, 212] on link "Anyone have a small/simple (clip on?) lighting device they like for webcam s? I…" at bounding box center [515, 218] width 346 height 17
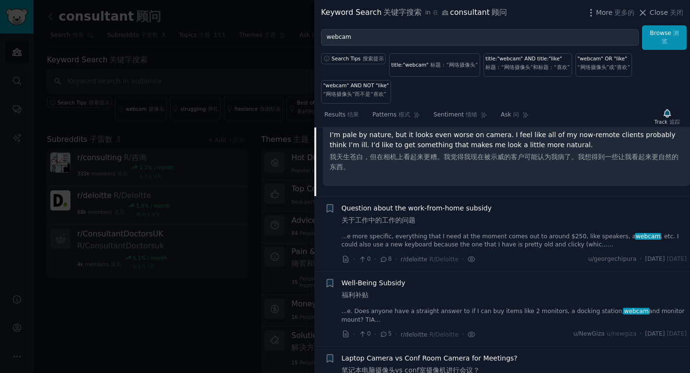
scroll to position [394, 0]
click at [439, 227] on span "Question about the work-from-home subsidy 关于工作中的工作的问题" at bounding box center [417, 215] width 150 height 26
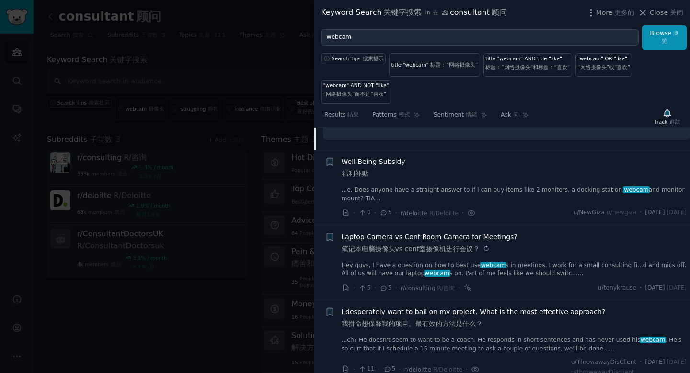
scroll to position [741, 0]
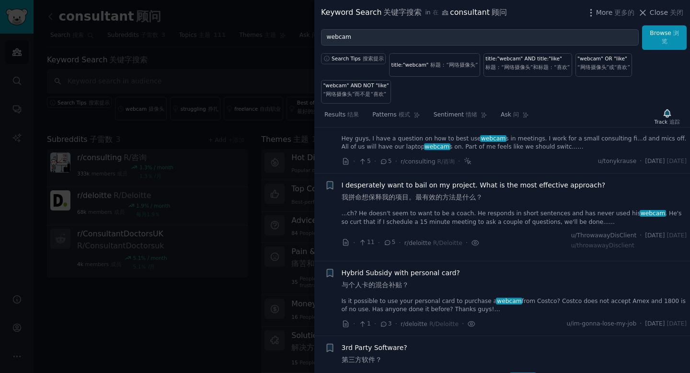
click at [427, 209] on link "...ch? He doesn't seem to want to be a coach. He responds in short sentences an…" at bounding box center [515, 217] width 346 height 17
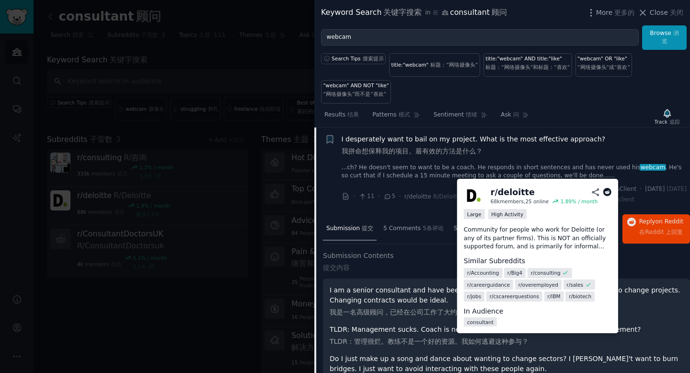
scroll to position [542, 0]
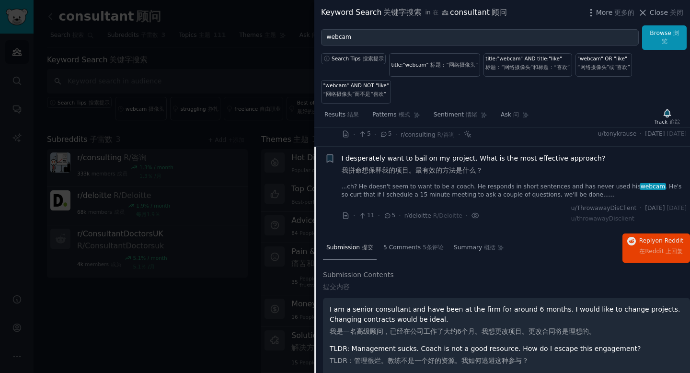
click at [420, 161] on span "I desperately want to bail on my project. What is the most effective approach? …" at bounding box center [474, 166] width 264 height 26
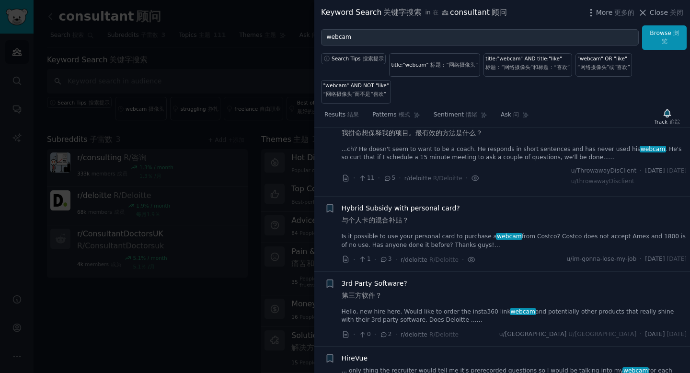
scroll to position [541, 0]
click at [416, 208] on span "Hybrid Subsidy with personal card? 与个人卡的混合补贴？" at bounding box center [401, 215] width 118 height 26
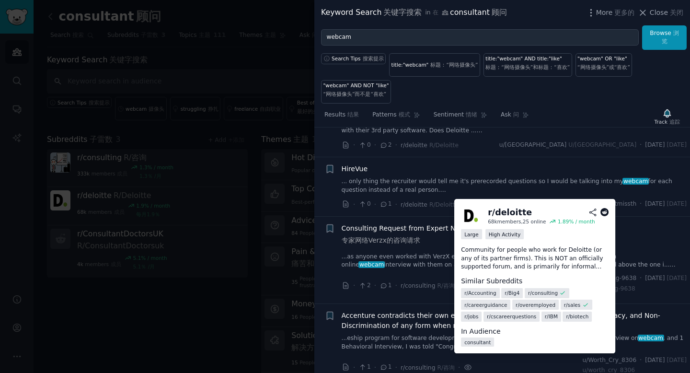
scroll to position [885, 0]
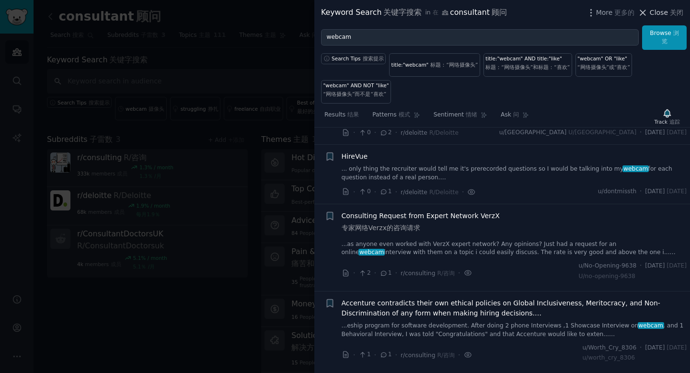
click at [659, 13] on span "Close 关闭" at bounding box center [667, 13] width 34 height 10
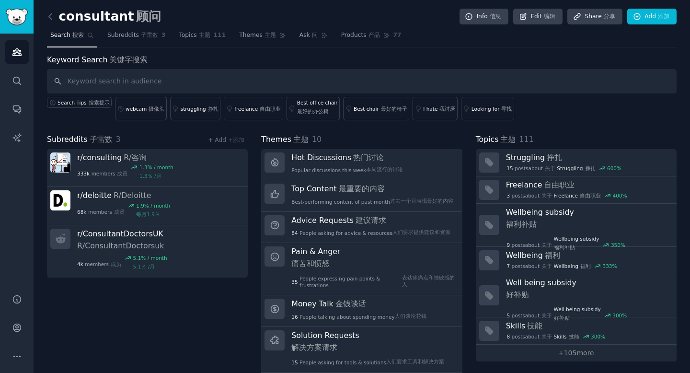
click at [49, 10] on link at bounding box center [53, 16] width 12 height 15
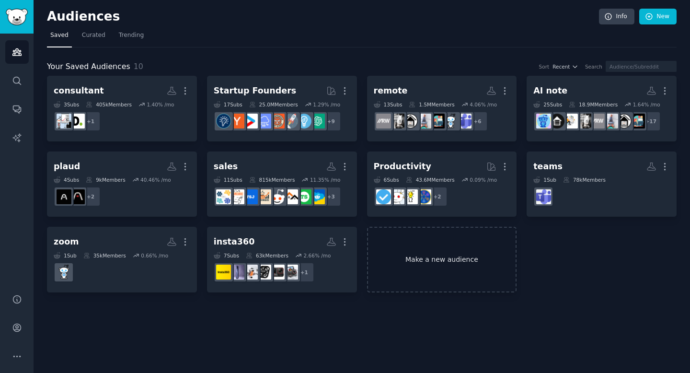
click at [486, 243] on link "Make a new audience" at bounding box center [442, 260] width 150 height 66
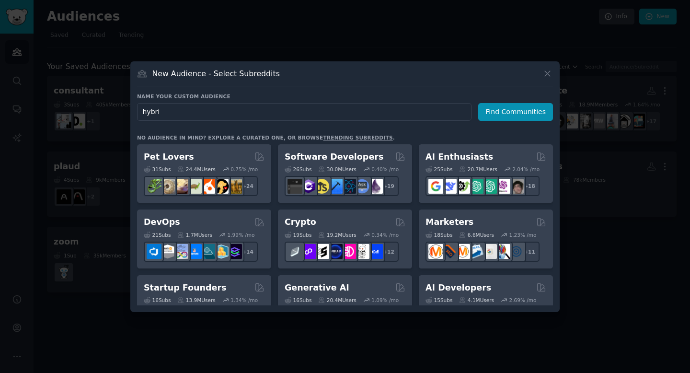
type input "hybrid"
click button "Find Communities" at bounding box center [515, 112] width 75 height 18
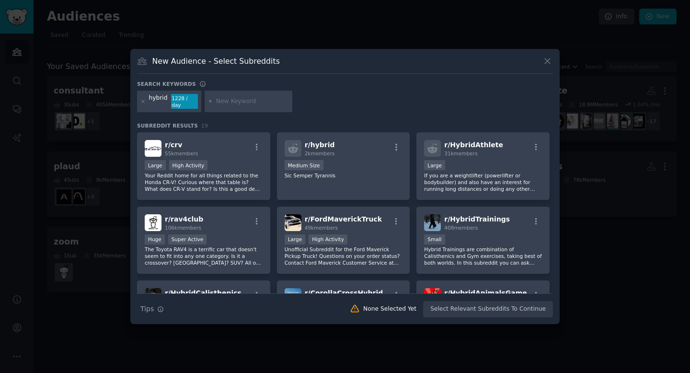
click at [163, 103] on div "hybrid" at bounding box center [158, 101] width 19 height 15
click at [217, 102] on input "text" at bounding box center [252, 101] width 73 height 9
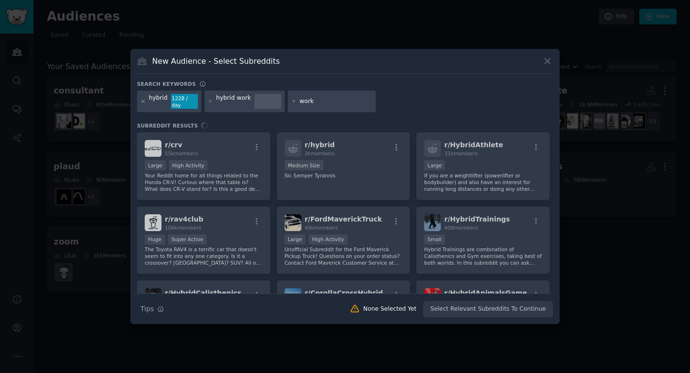
type input "work"
click at [143, 101] on icon at bounding box center [143, 101] width 2 height 2
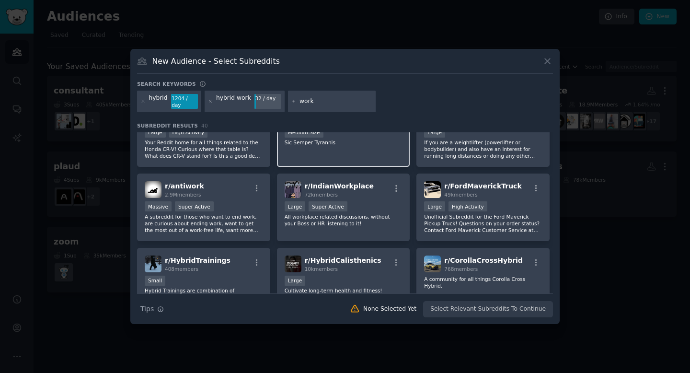
scroll to position [113, 0]
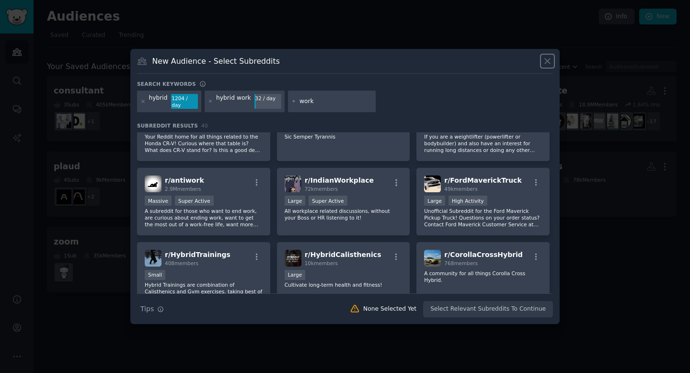
click at [549, 66] on icon at bounding box center [548, 61] width 10 height 10
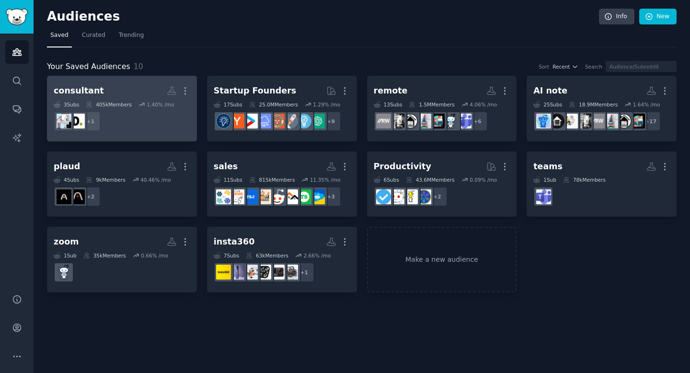
click at [117, 94] on h2 "consultant More" at bounding box center [122, 90] width 137 height 17
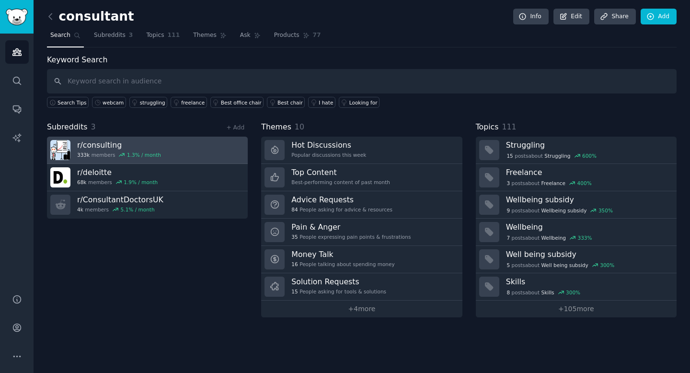
click at [103, 144] on h3 "r/ consulting" at bounding box center [119, 145] width 84 height 10
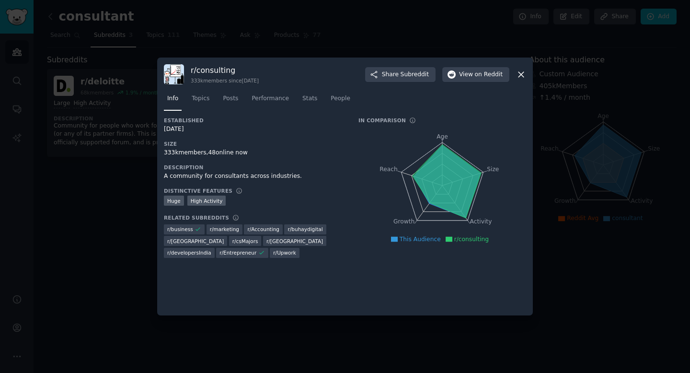
click at [522, 73] on icon at bounding box center [521, 74] width 5 height 5
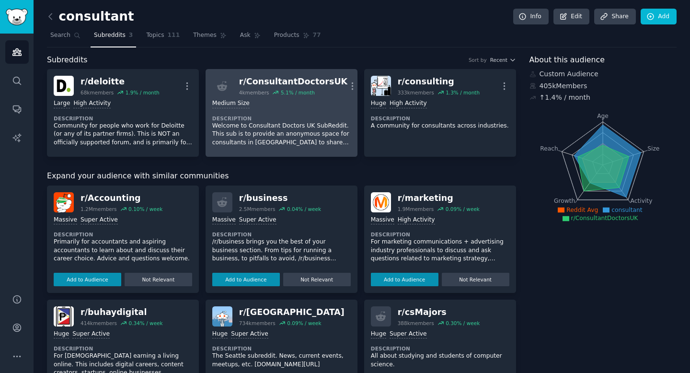
click at [250, 86] on div "r/ ConsultantDoctorsUK" at bounding box center [293, 82] width 108 height 12
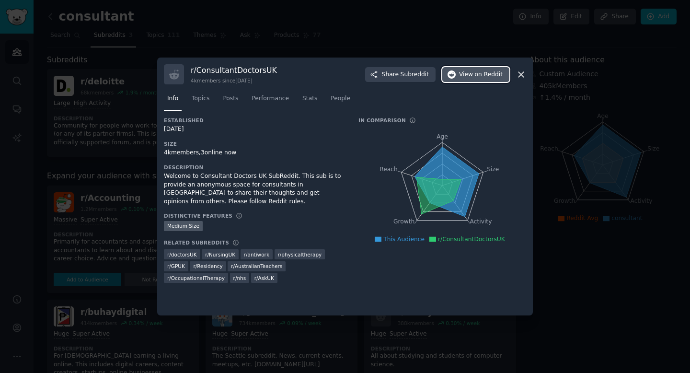
click at [481, 72] on span "on Reddit" at bounding box center [489, 74] width 28 height 9
click at [520, 73] on icon at bounding box center [521, 74] width 5 height 5
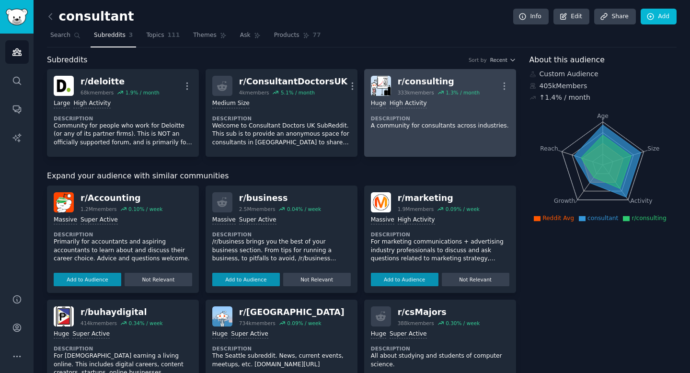
click at [405, 81] on div "r/ consulting" at bounding box center [439, 82] width 82 height 12
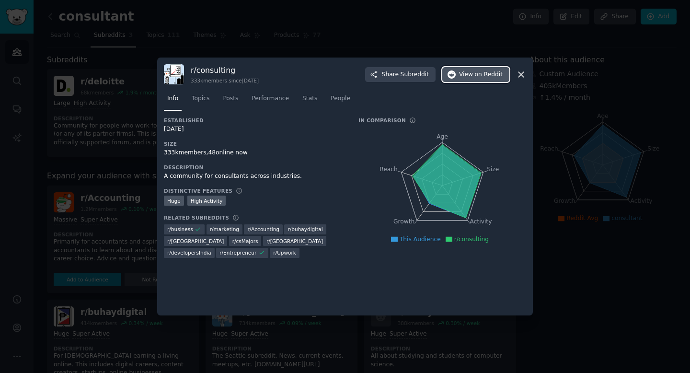
click at [463, 73] on span "View on Reddit" at bounding box center [481, 74] width 44 height 9
click at [523, 76] on icon at bounding box center [521, 74] width 5 height 5
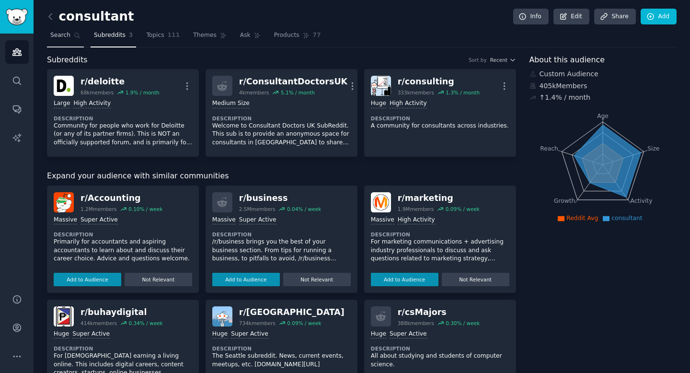
click at [65, 39] on link "Search" at bounding box center [65, 38] width 37 height 20
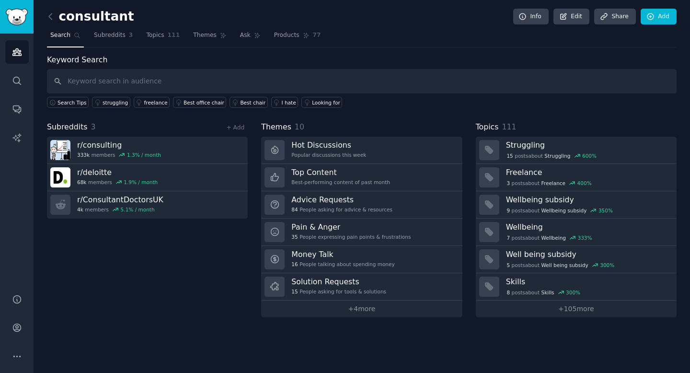
click at [154, 80] on input "text" at bounding box center [362, 81] width 630 height 24
type input "record"
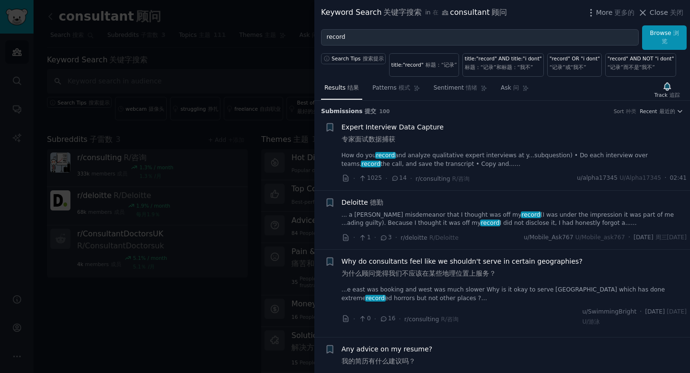
click at [443, 208] on div "Deloitte 德勤 ... a petty misdemeanor that I thought was off my record (I was und…" at bounding box center [515, 212] width 346 height 30
click at [441, 212] on link "... a petty misdemeanor that I thought was off my record (I was under the impre…" at bounding box center [515, 219] width 346 height 17
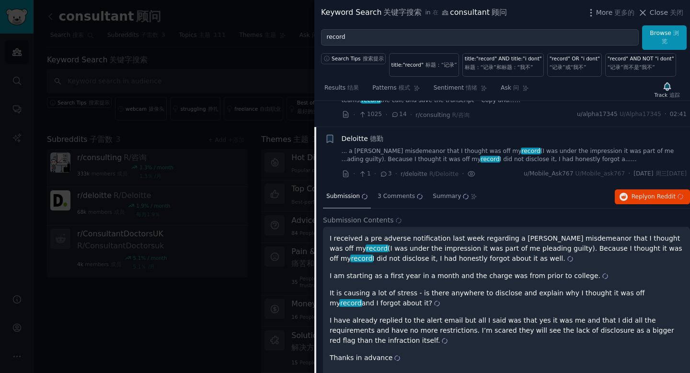
scroll to position [90, 0]
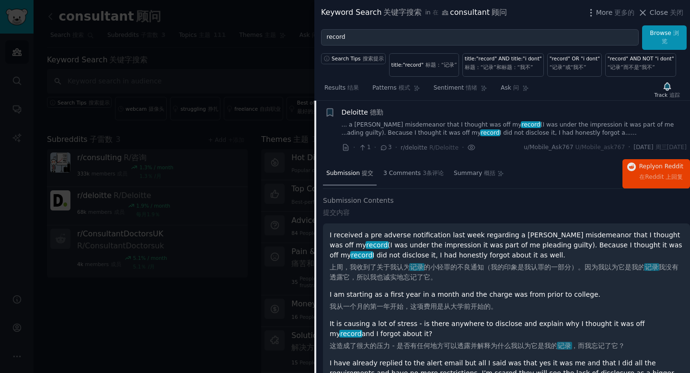
click at [464, 130] on link "... a petty misdemeanor that I thought was off my record (I was under the impre…" at bounding box center [515, 129] width 346 height 17
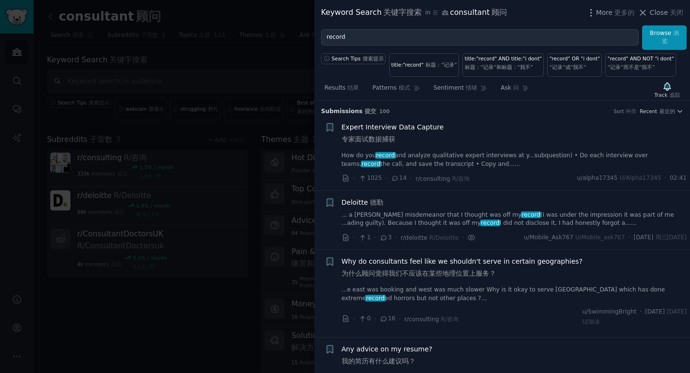
click at [458, 150] on div "Expert Interview Data Capture 专家面试数据捕获 How do you record and analyze qualitativ…" at bounding box center [515, 145] width 346 height 46
click at [458, 155] on link "How do you record and analyze qualitative expert interviews at y...subquestion)…" at bounding box center [515, 159] width 346 height 17
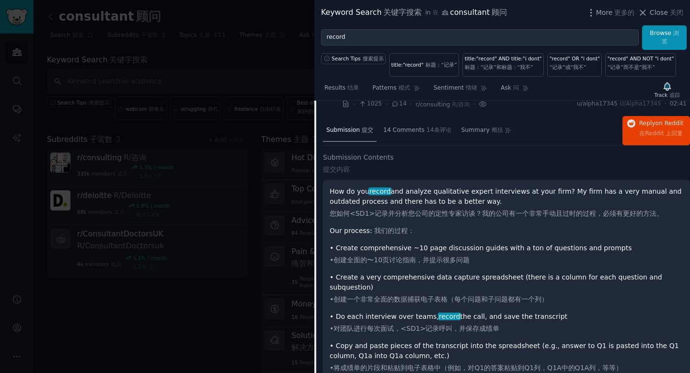
scroll to position [90, 0]
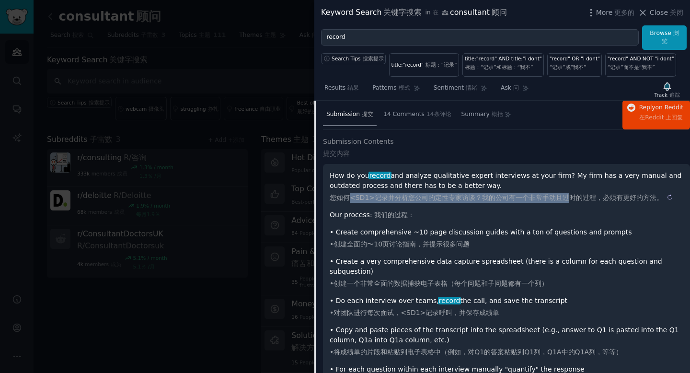
drag, startPoint x: 408, startPoint y: 201, endPoint x: 567, endPoint y: 197, distance: 158.7
click at [567, 197] on sider-trans-text "您如何<SD1>记录并分析您公司的定性专家访谈？我的公司有一个非常手动且过时的过程，必须有更好的方法。" at bounding box center [497, 198] width 334 height 8
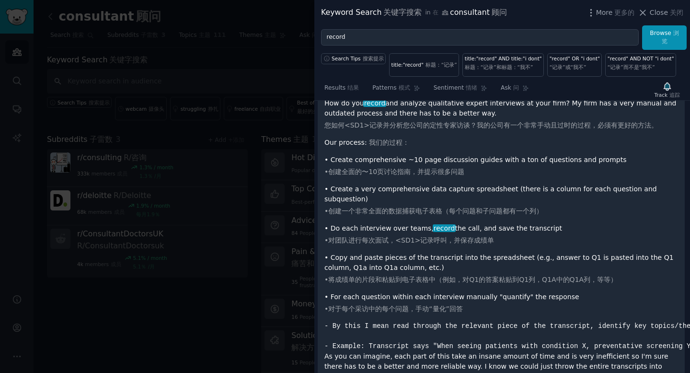
scroll to position [0, 5]
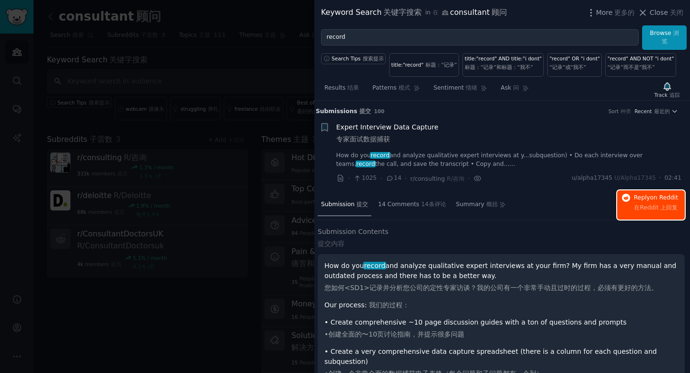
click at [647, 197] on span "Reply on Reddit 在Reddit 上回复" at bounding box center [656, 205] width 44 height 23
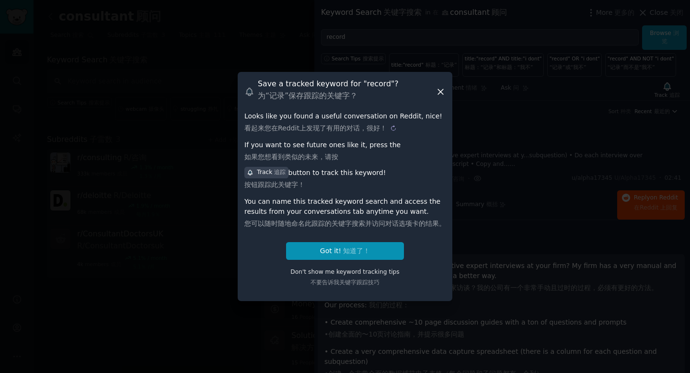
click at [445, 123] on sider-trans-block "看起来您在Reddit上发现了有用的对话，很好！" at bounding box center [344, 128] width 201 height 10
click at [440, 93] on icon at bounding box center [441, 92] width 10 height 10
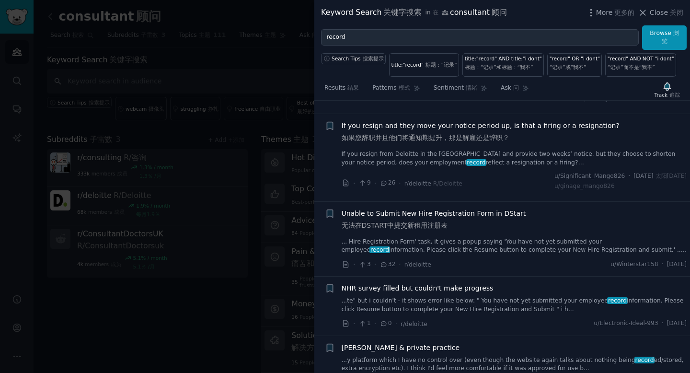
scroll to position [1086, 0]
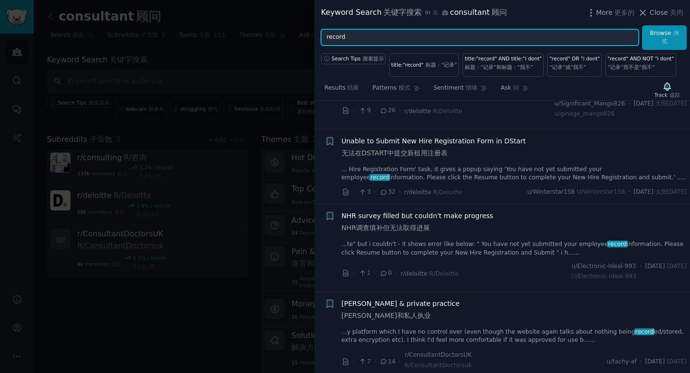
drag, startPoint x: 379, startPoint y: 42, endPoint x: 305, endPoint y: 33, distance: 74.8
click at [305, 33] on div "Keyword Search 关键字搜索 in 在 consultant 顾问 More 更多的 Close 关闭 record Browse 浏览 Sear…" at bounding box center [345, 186] width 690 height 373
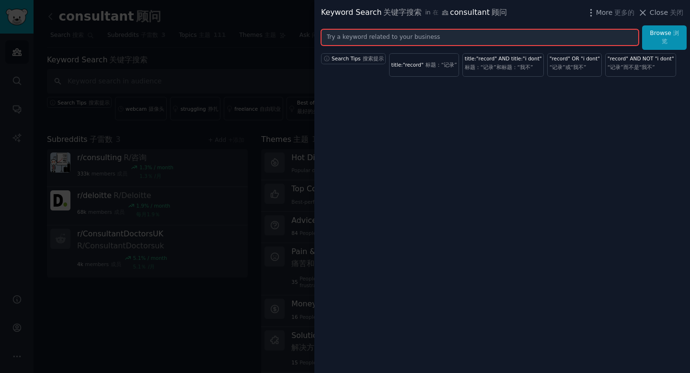
type input "t"
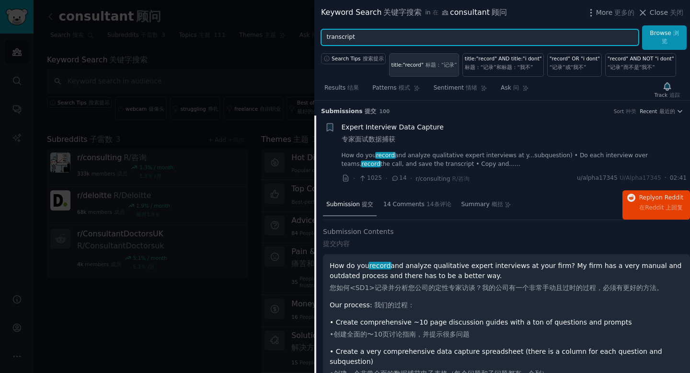
type input "transcript"
click at [642, 25] on button "Browse 浏览" at bounding box center [664, 37] width 45 height 24
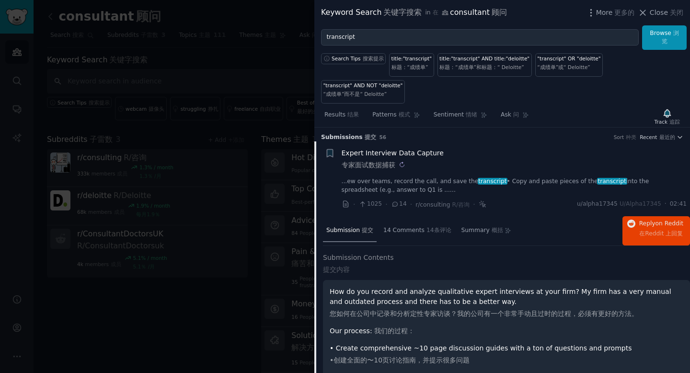
click at [432, 163] on sider-trans-block "专家面试数据捕获" at bounding box center [393, 165] width 102 height 10
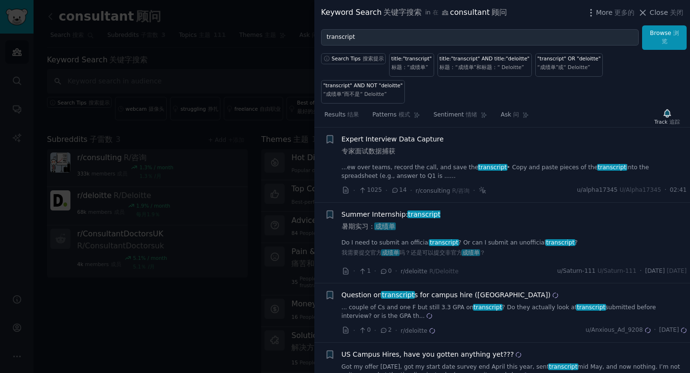
scroll to position [121, 0]
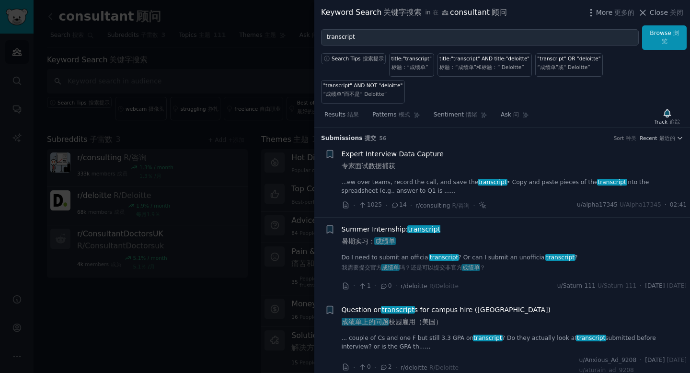
scroll to position [598, 0]
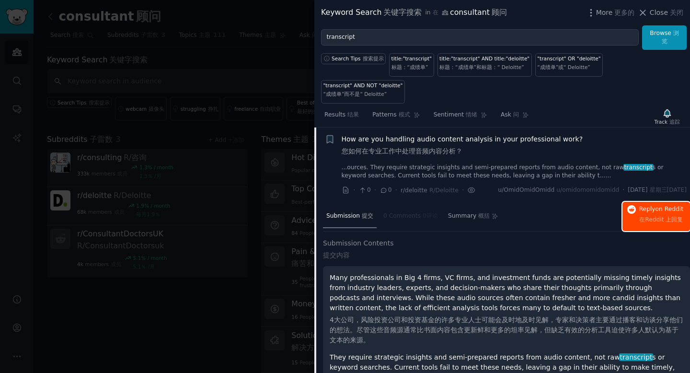
click at [634, 214] on button "Reply on Reddit 在Reddit 上回复" at bounding box center [657, 216] width 68 height 29
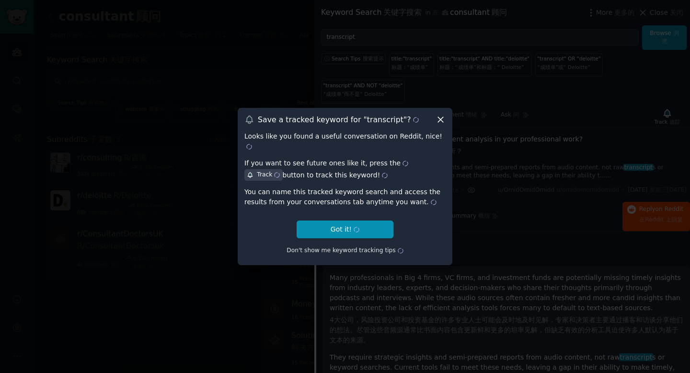
click at [437, 125] on icon at bounding box center [441, 120] width 10 height 10
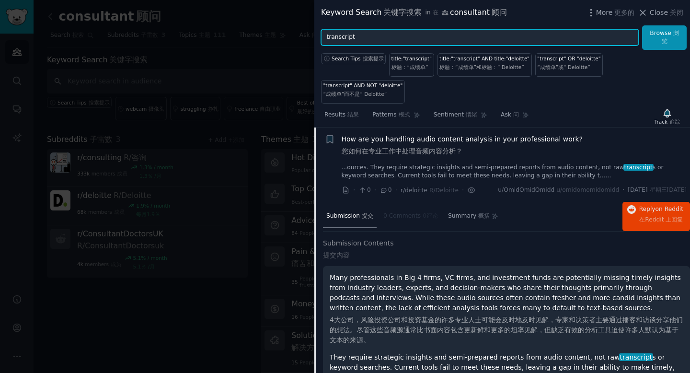
drag, startPoint x: 364, startPoint y: 38, endPoint x: 318, endPoint y: 38, distance: 46.0
click at [318, 38] on div "transcript Browse 浏览" at bounding box center [502, 37] width 376 height 24
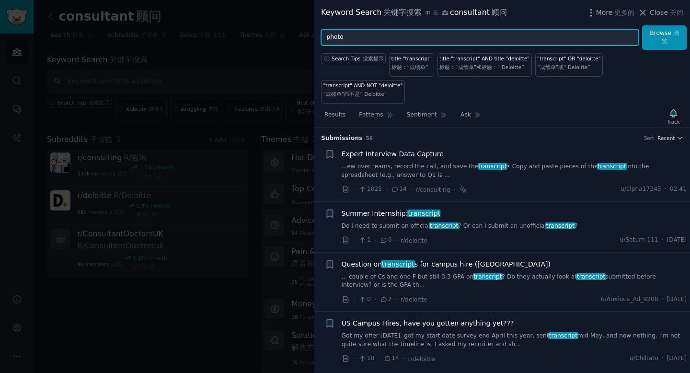
click at [642, 25] on button "Browse 浏览" at bounding box center [664, 37] width 45 height 24
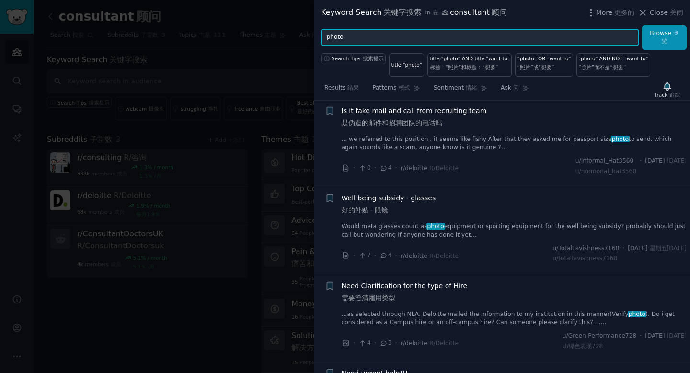
scroll to position [193, 0]
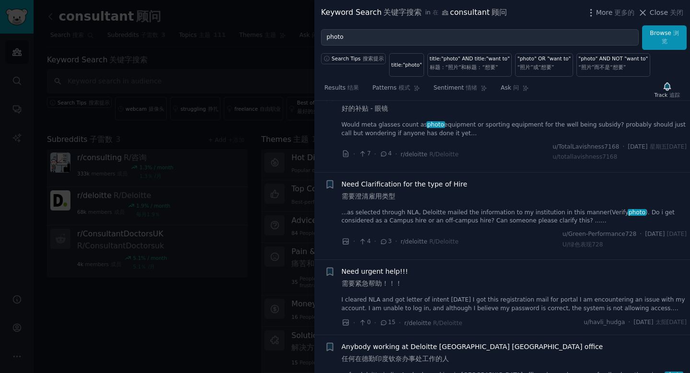
click at [442, 217] on link "...as selected through NLA, Deloitte mailed the information to my institution i…" at bounding box center [515, 216] width 346 height 17
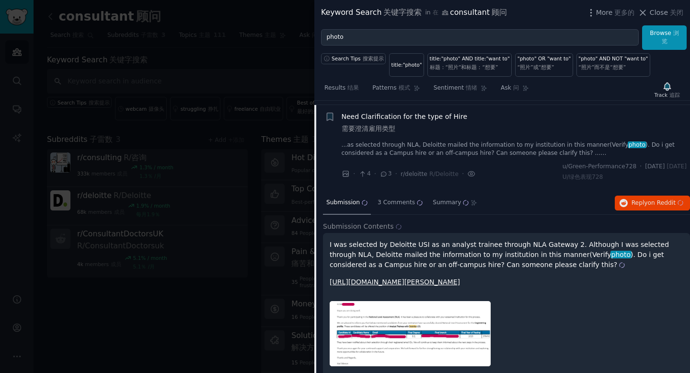
scroll to position [265, 0]
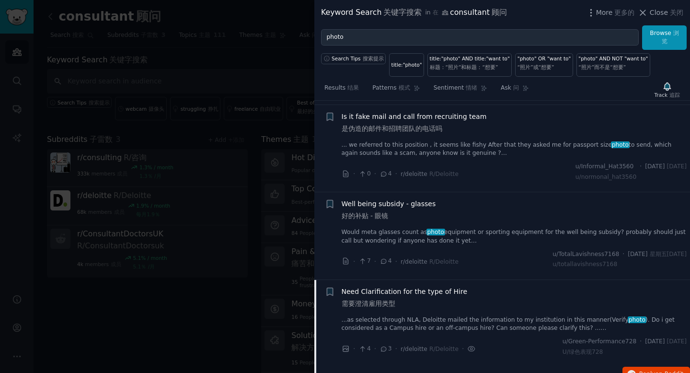
click at [439, 139] on div "Is it fake mail and call from recruiting team 是伪造的邮件和招聘团队的电话吗 ... we referred t…" at bounding box center [515, 135] width 346 height 46
click at [438, 141] on link "... we referred to this position , it seems like fishy After that they asked me…" at bounding box center [515, 148] width 346 height 17
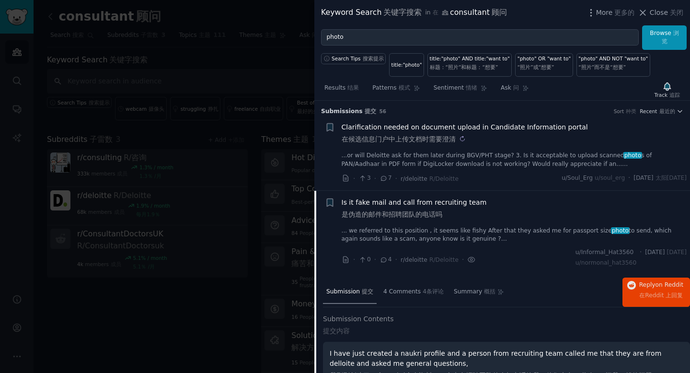
click at [430, 134] on sider-trans-block "在候选信息门户中上传文档时需要澄清" at bounding box center [465, 139] width 246 height 10
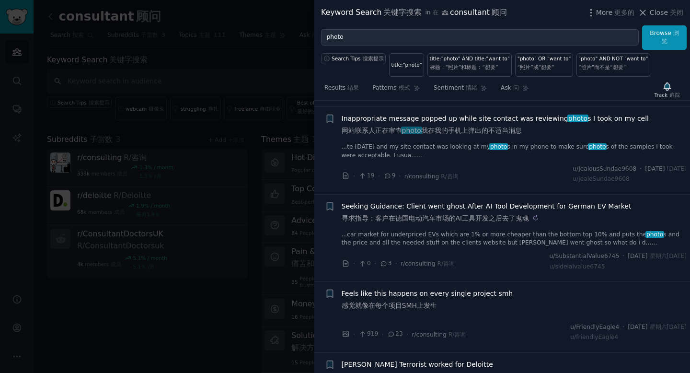
scroll to position [1077, 0]
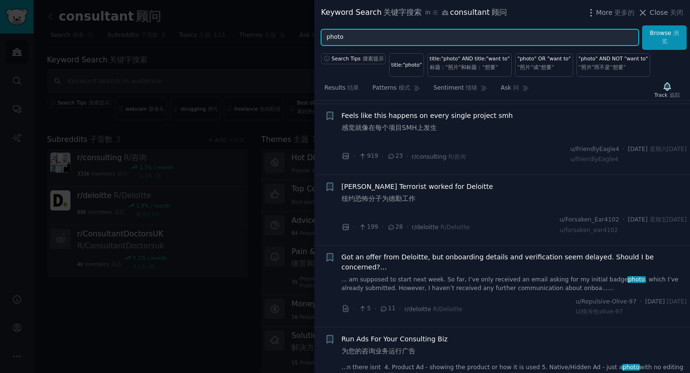
click at [360, 31] on input "photo" at bounding box center [480, 37] width 318 height 16
click at [368, 34] on input "photo" at bounding box center [480, 37] width 318 height 16
type input "p"
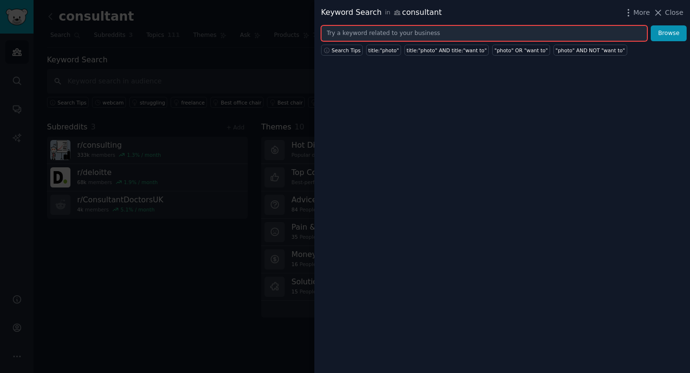
click at [393, 35] on input "text" at bounding box center [484, 33] width 326 height 16
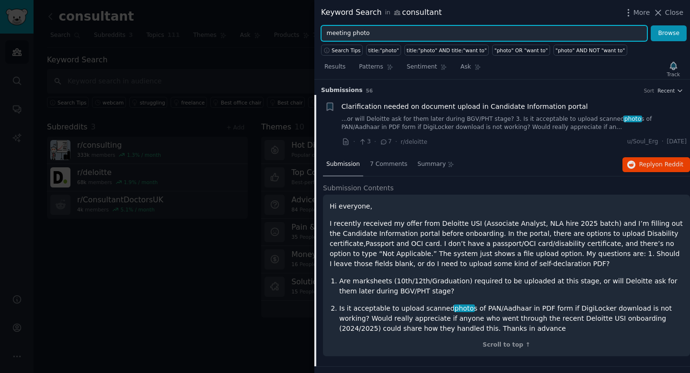
click at [651, 25] on button "Browse" at bounding box center [669, 33] width 36 height 16
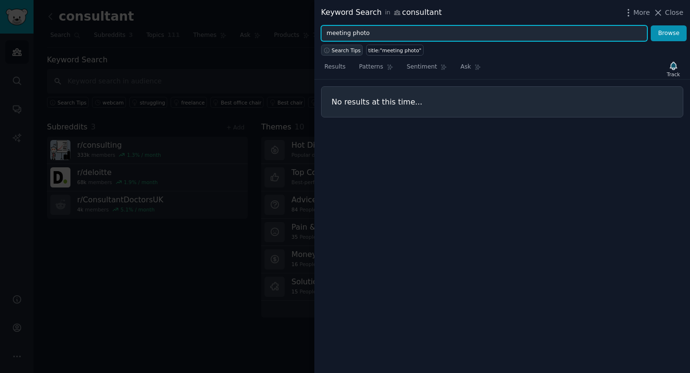
click at [351, 50] on span "Search Tips" at bounding box center [346, 50] width 29 height 7
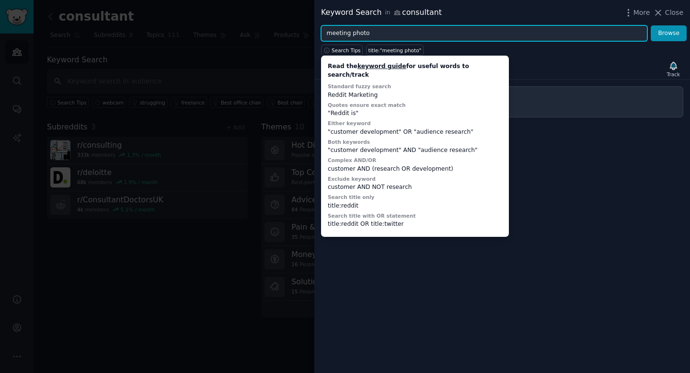
click at [402, 39] on input "meeting photo" at bounding box center [484, 33] width 326 height 16
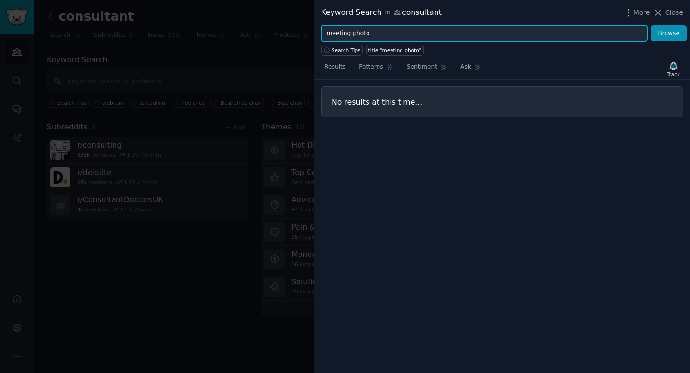
click at [351, 38] on input "meeting photo" at bounding box center [484, 33] width 326 height 16
click at [349, 34] on input "meeting photo" at bounding box center [484, 33] width 326 height 16
click at [651, 25] on button "Browse" at bounding box center [669, 33] width 36 height 16
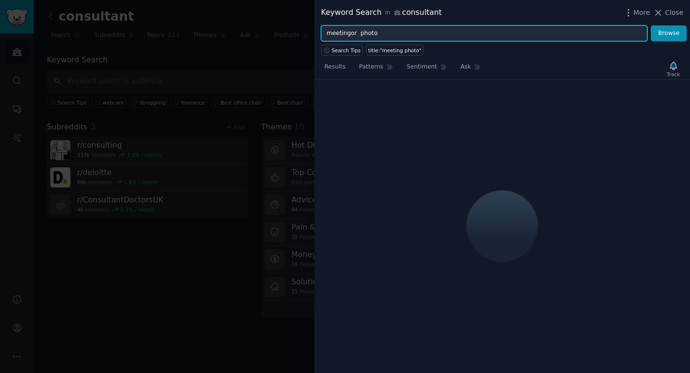
click at [350, 37] on input "meetingor photo" at bounding box center [484, 33] width 326 height 16
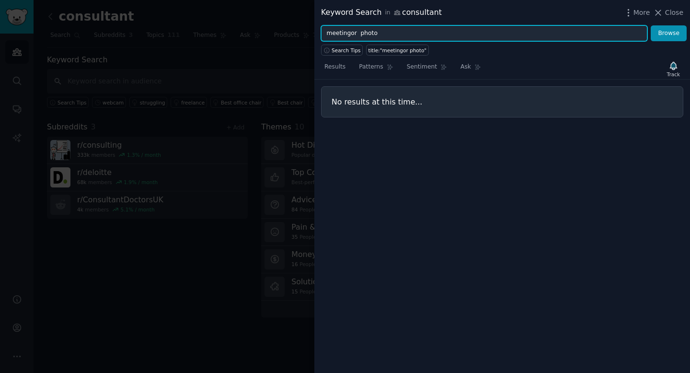
click at [349, 35] on input "meetingor photo" at bounding box center [484, 33] width 326 height 16
click at [651, 25] on button "Browse" at bounding box center [669, 33] width 36 height 16
click at [372, 33] on input "meeting or photo" at bounding box center [484, 33] width 326 height 16
drag, startPoint x: 356, startPoint y: 32, endPoint x: 400, endPoint y: 32, distance: 44.1
click at [392, 32] on input "meeting or photo" at bounding box center [484, 33] width 326 height 16
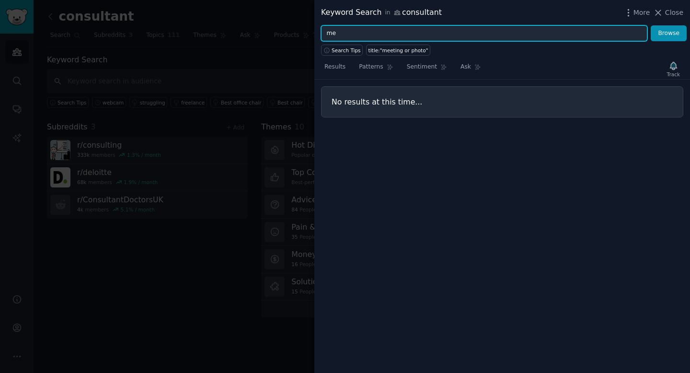
type input "m"
type input "video"
click at [651, 25] on button "Browse" at bounding box center [669, 33] width 36 height 16
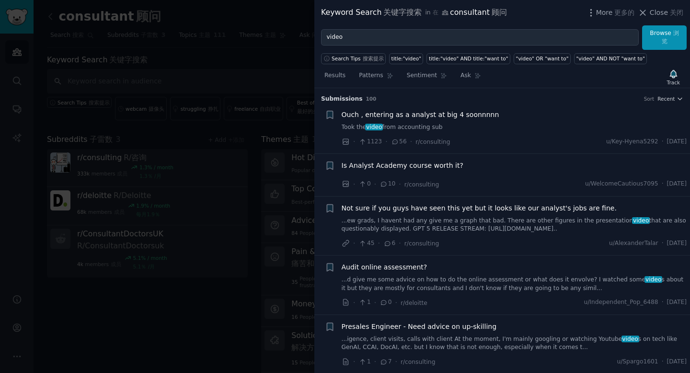
click at [466, 207] on span "Not sure if you guys have seen this yet but it looks like our analyst's jobs ar…" at bounding box center [479, 208] width 275 height 10
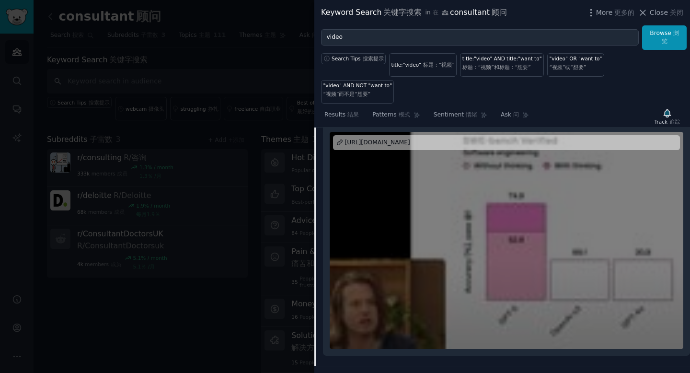
scroll to position [556, 0]
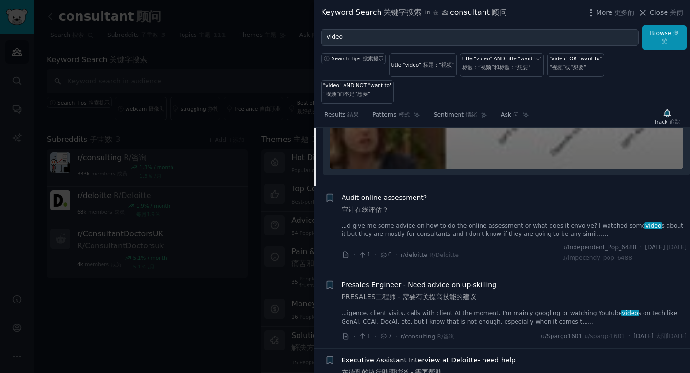
click at [422, 222] on link "...d give me some advice on how to do the online assessment or what does it env…" at bounding box center [515, 230] width 346 height 17
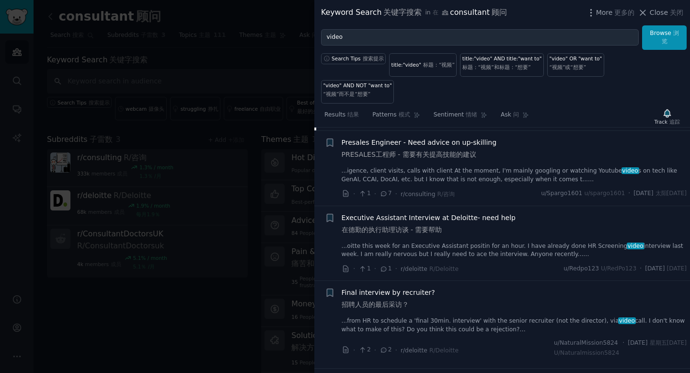
scroll to position [502, 0]
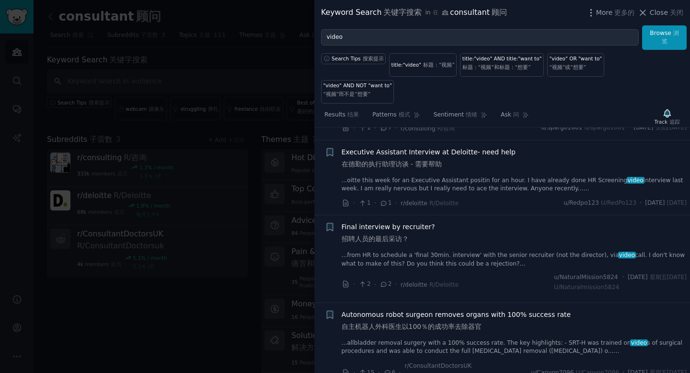
click at [457, 223] on div "Final interview by recruiter? 招聘人员的最后采访？ ...from HR to schedule a 'final 30min.…" at bounding box center [515, 245] width 346 height 46
click at [447, 251] on link "...from HR to schedule a 'final 30min. interview' with the senior recruiter (no…" at bounding box center [515, 259] width 346 height 17
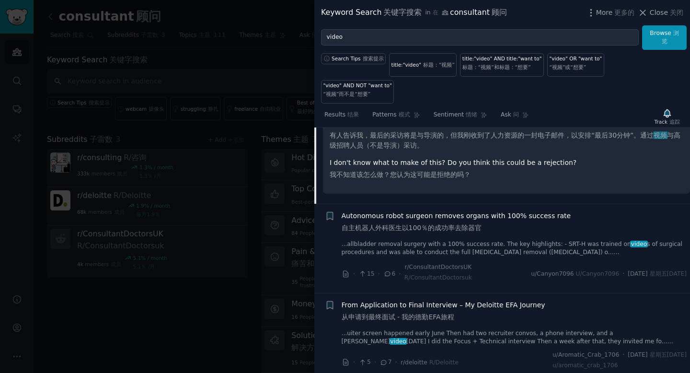
scroll to position [784, 0]
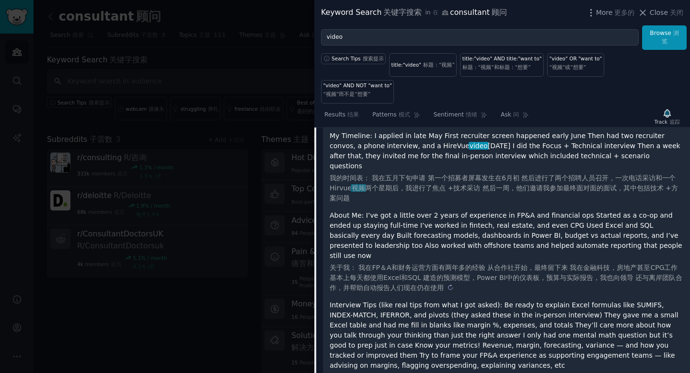
scroll to position [856, 0]
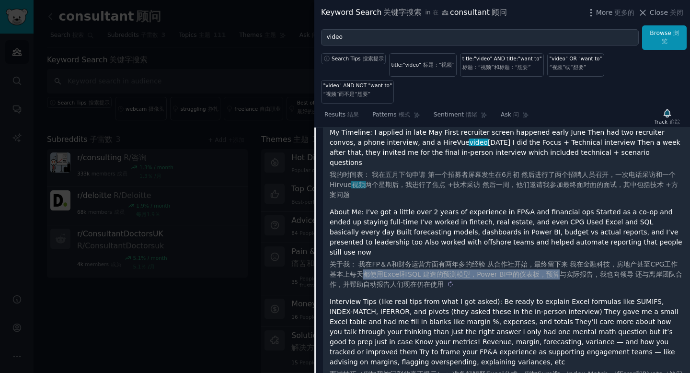
drag, startPoint x: 360, startPoint y: 228, endPoint x: 554, endPoint y: 228, distance: 193.6
click at [554, 260] on sider-trans-text "关于我： 我在FP＆A和财务运营方面有两年多的经验 从合作社开始，最终留下来 我在金融科技，房地产甚至CPG工作 基本上每天都使用Excel和SQL 建造的预…" at bounding box center [506, 274] width 353 height 28
copy sider-trans-text "都使用Excel和SQL 建造的预测模型，Power BI中的仪表板，预算"
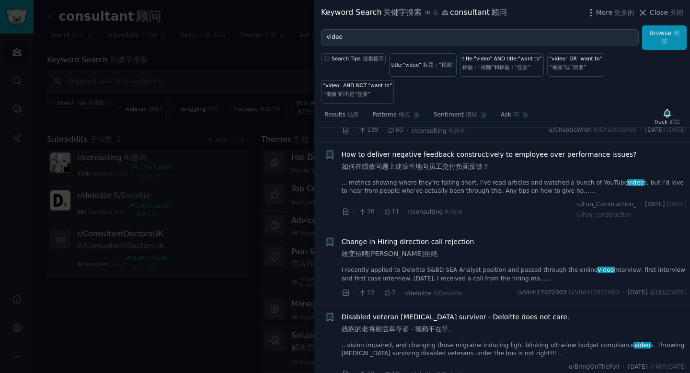
scroll to position [1688, 0]
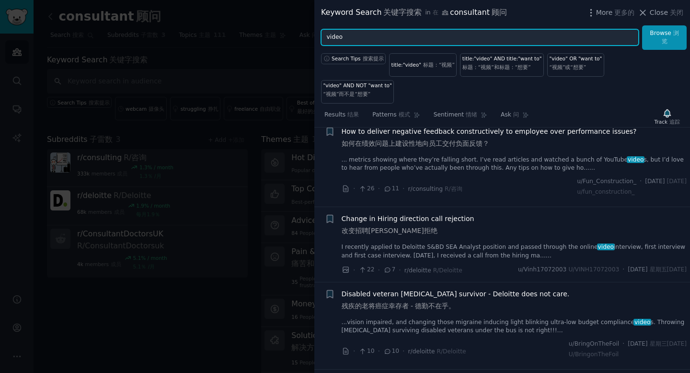
drag, startPoint x: 439, startPoint y: 43, endPoint x: 337, endPoint y: 35, distance: 102.3
click at [337, 35] on input "video" at bounding box center [480, 37] width 318 height 16
type input "v"
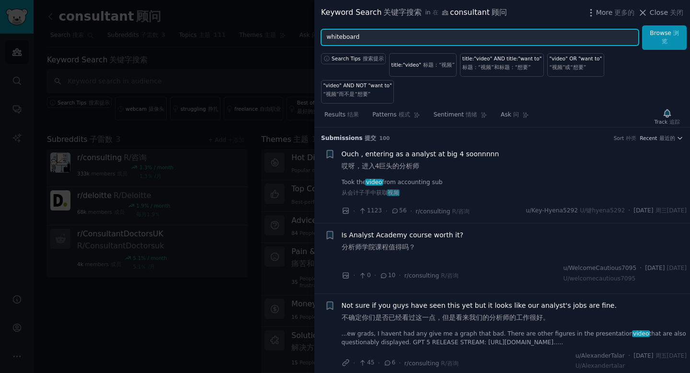
type input "whiteboard"
click at [642, 25] on button "Browse 浏览" at bounding box center [664, 37] width 45 height 24
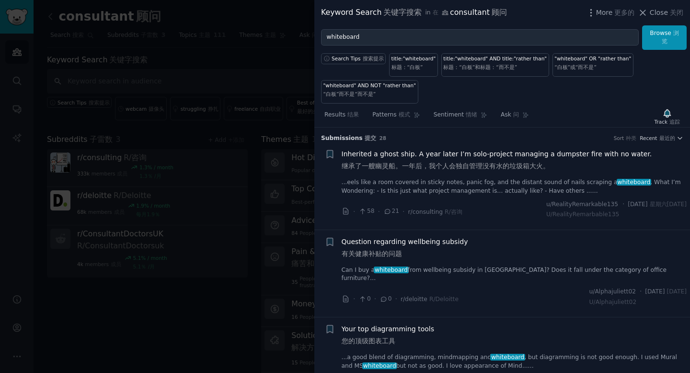
click at [471, 175] on div "Inherited a ghost ship. A year later I’m solo-project managing a dumpster fire …" at bounding box center [515, 172] width 346 height 46
click at [468, 185] on link "...eels like a room covered in sticky notes, panic fog, and the distant sound o…" at bounding box center [515, 186] width 346 height 17
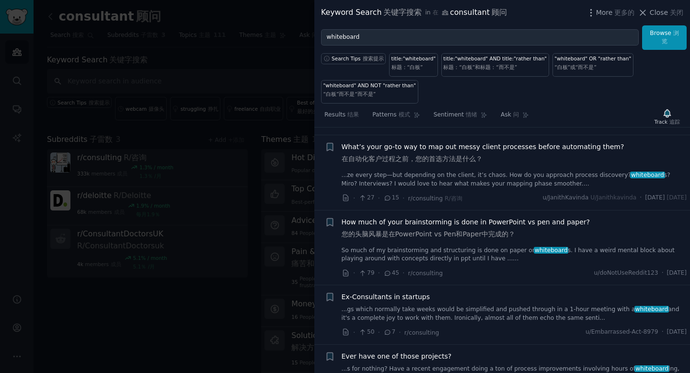
scroll to position [1181, 0]
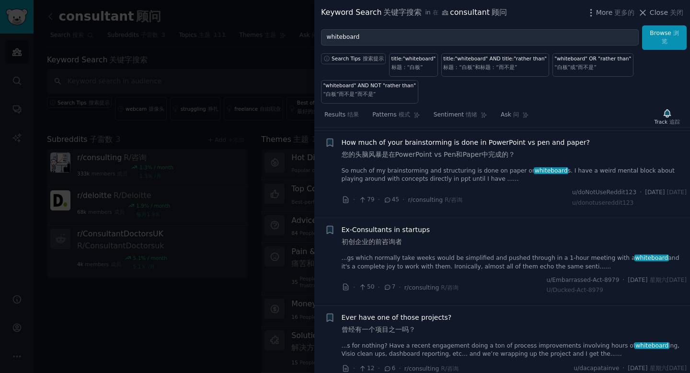
click at [438, 258] on div "Ex-Consultants in startups 初创企业的前咨询者 ...gs which normally take weeks would be s…" at bounding box center [515, 248] width 346 height 46
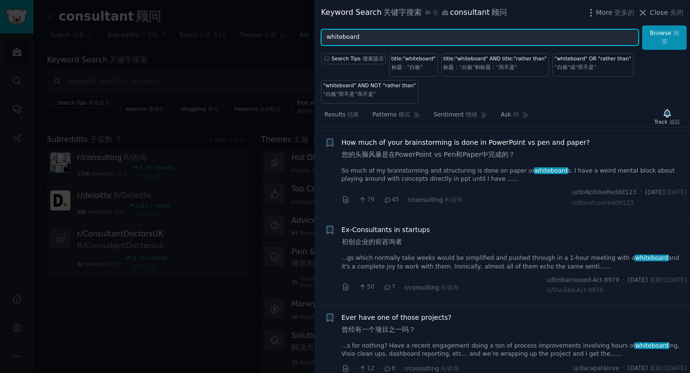
drag, startPoint x: 393, startPoint y: 36, endPoint x: 276, endPoint y: 28, distance: 116.7
click at [276, 28] on div "Keyword Search 关键字搜索 in 在 consultant 顾问 More 更多的 Close 关闭 whiteboard Browse 浏览 …" at bounding box center [345, 186] width 690 height 373
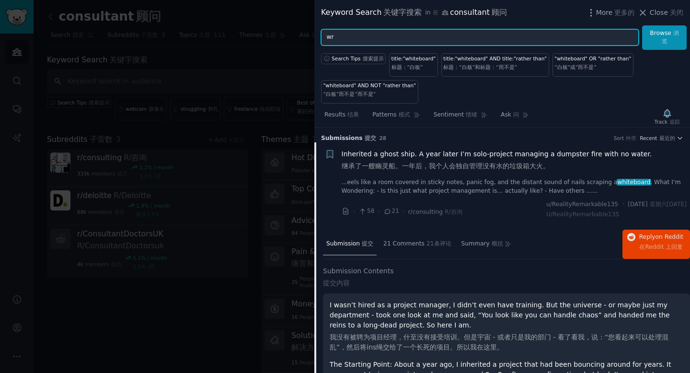
type input "w"
type input "physical"
click at [642, 25] on button "Browse 浏览" at bounding box center [664, 37] width 45 height 24
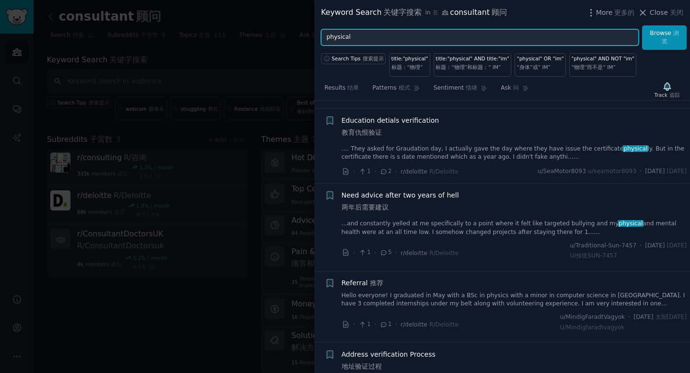
scroll to position [0, 0]
